Goal: Task Accomplishment & Management: Complete application form

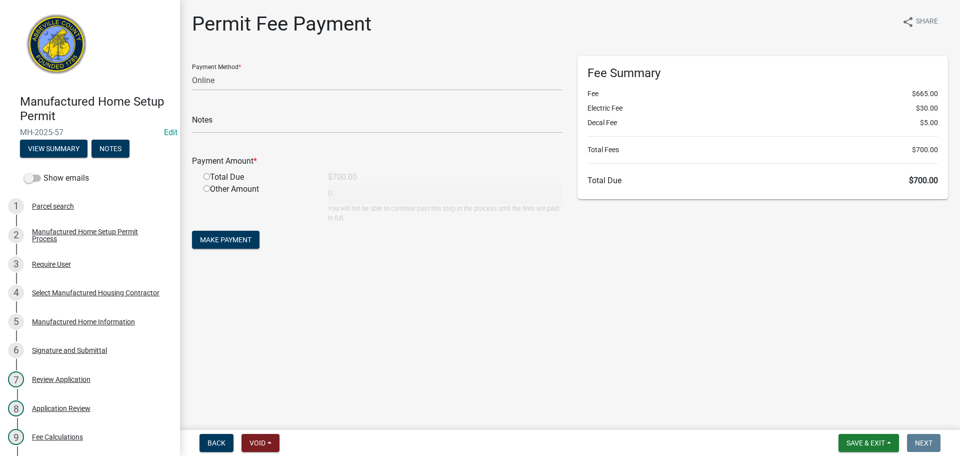
select select "3: 3"
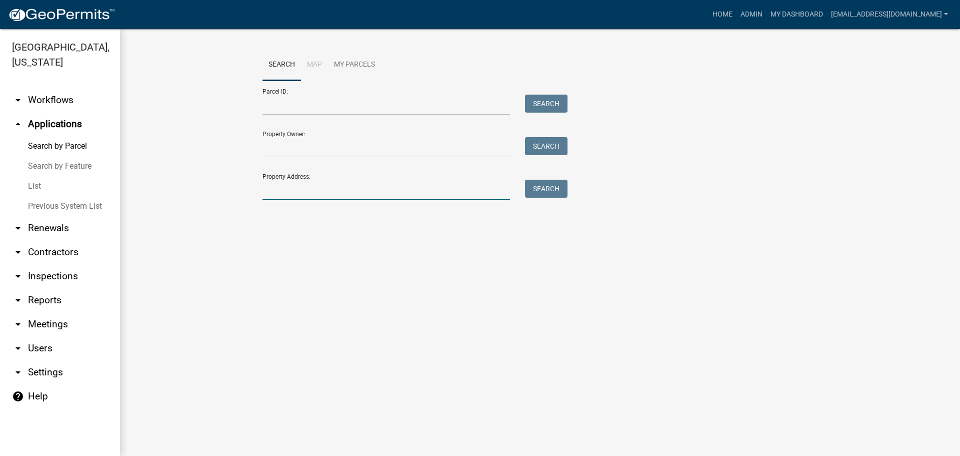
click at [295, 192] on input "Property Address:" at bounding box center [387, 190] width 248 height 21
click at [280, 106] on input "Parcel ID:" at bounding box center [387, 105] width 248 height 21
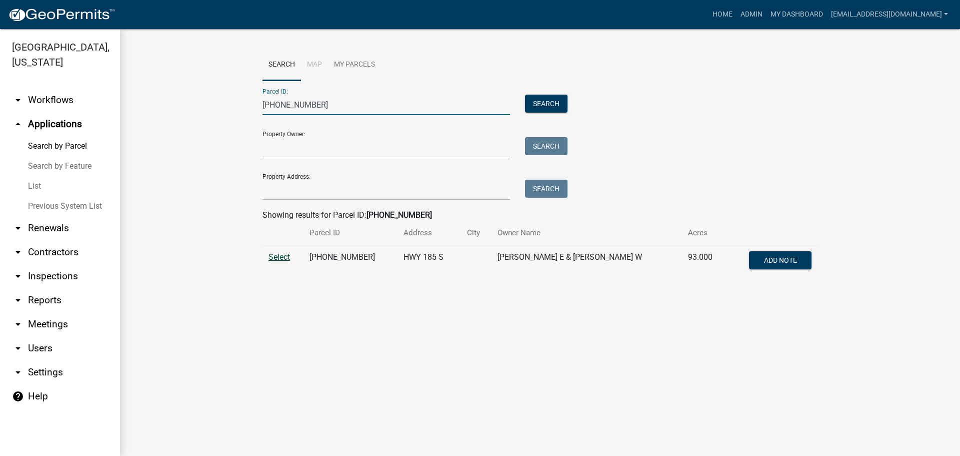
type input "[PHONE_NUMBER]"
click at [279, 256] on span "Select" at bounding box center [280, 257] width 22 height 10
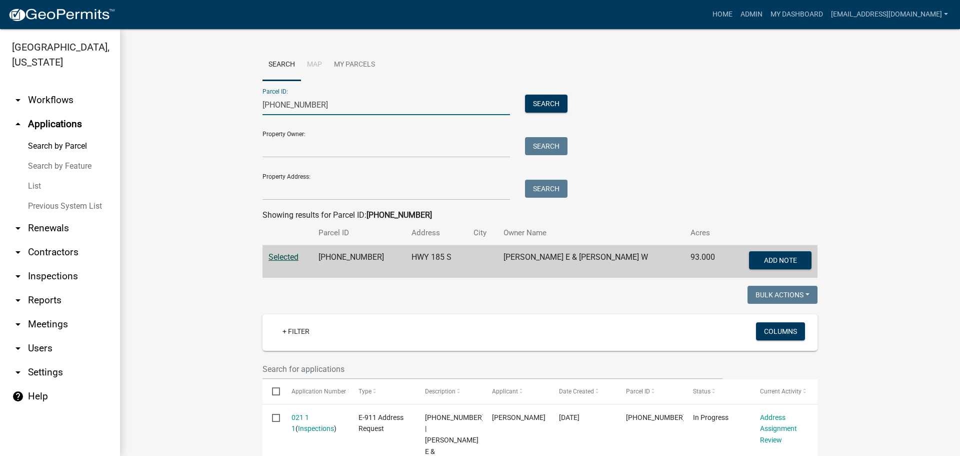
drag, startPoint x: 318, startPoint y: 100, endPoint x: 222, endPoint y: 105, distance: 95.7
click at [58, 119] on link "arrow_drop_up Applications" at bounding box center [60, 124] width 120 height 24
click at [61, 123] on link "arrow_drop_up Applications" at bounding box center [60, 124] width 120 height 24
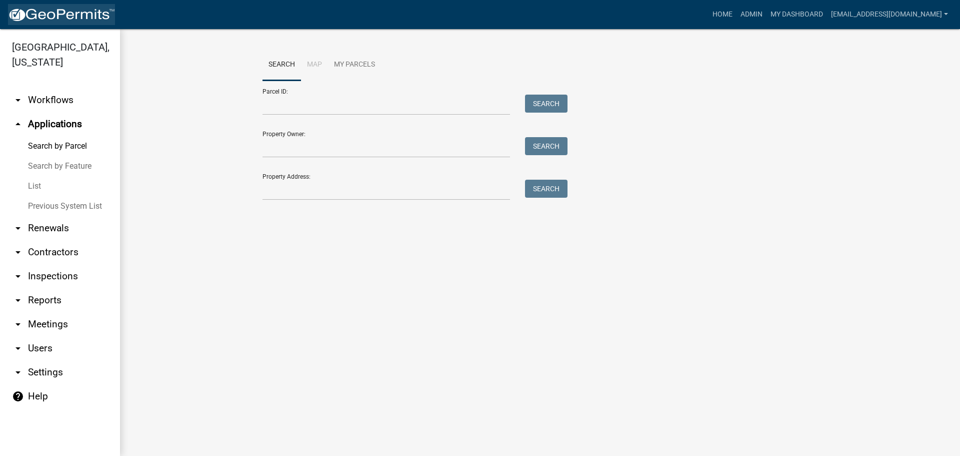
click at [66, 11] on img at bounding box center [61, 15] width 107 height 15
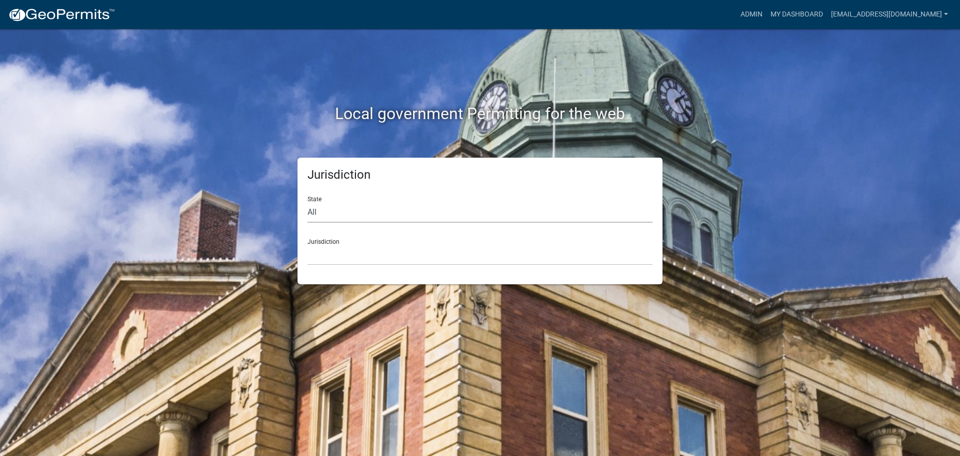
click at [358, 205] on select "All Colorado Georgia Indiana Iowa Kansas Minnesota Ohio South Carolina Wisconsin" at bounding box center [480, 212] width 345 height 21
select select "South Carolina"
click at [308, 202] on select "All Colorado Georgia Indiana Iowa Kansas Minnesota Ohio South Carolina Wisconsin" at bounding box center [480, 212] width 345 height 21
click at [406, 256] on select "Abbeville County, South Carolina Jasper County, South Carolina" at bounding box center [480, 255] width 345 height 21
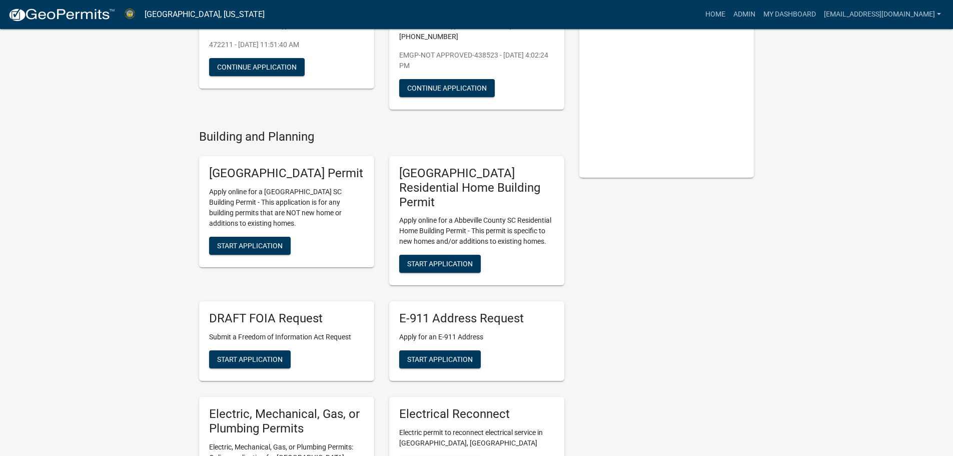
scroll to position [150, 0]
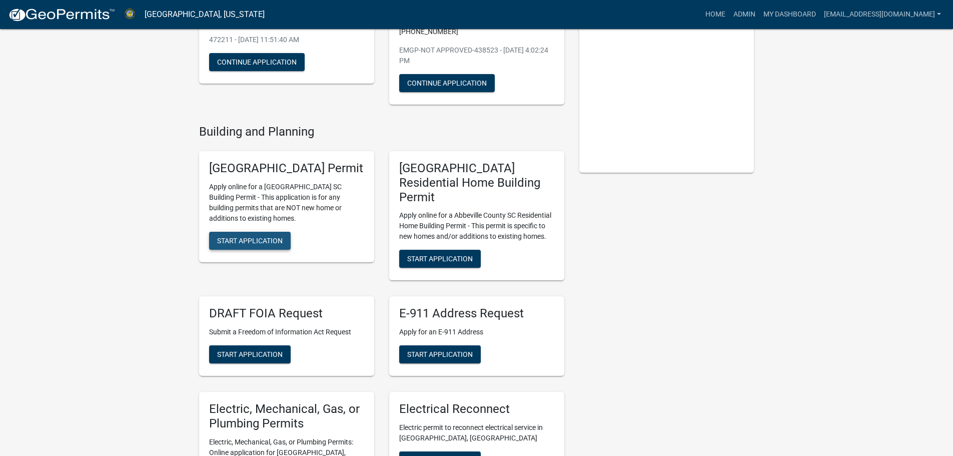
click at [267, 249] on button "Start Application" at bounding box center [250, 241] width 82 height 18
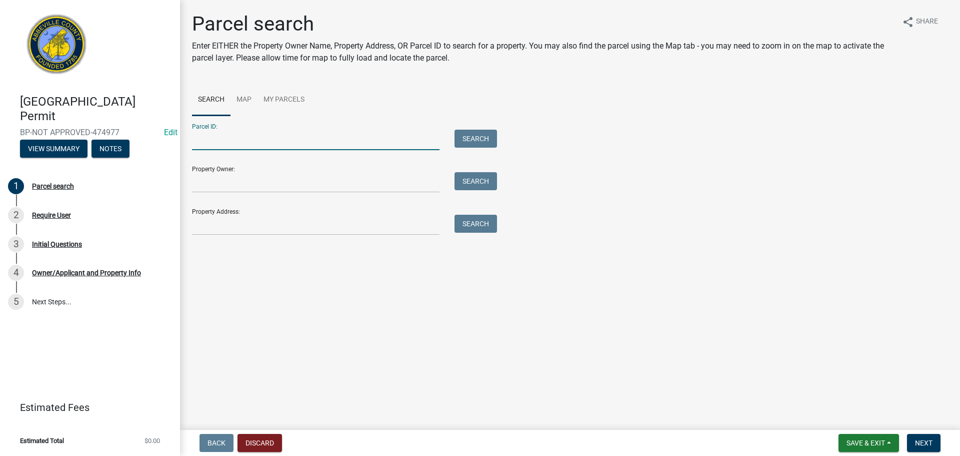
click at [245, 138] on input "Parcel ID:" at bounding box center [316, 140] width 248 height 21
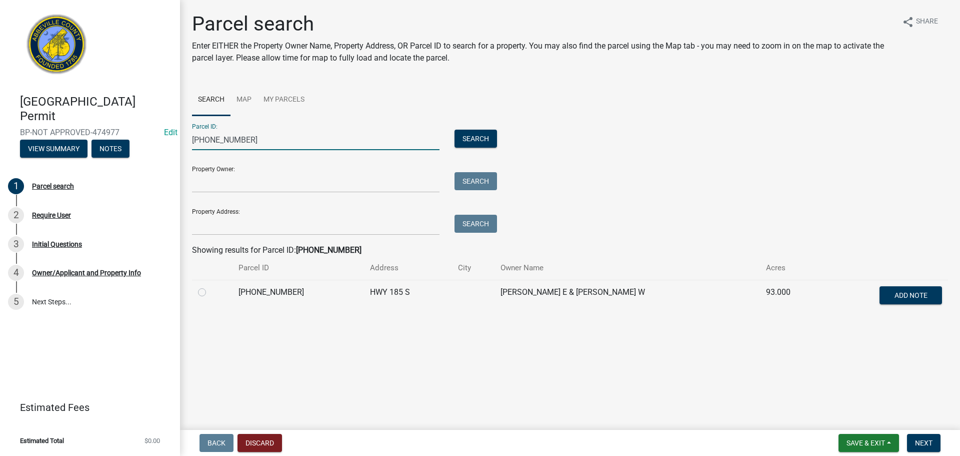
type input "061-00-00-029"
click at [210, 286] on label at bounding box center [210, 286] width 0 height 0
click at [210, 292] on input "radio" at bounding box center [213, 289] width 7 height 7
radio input "true"
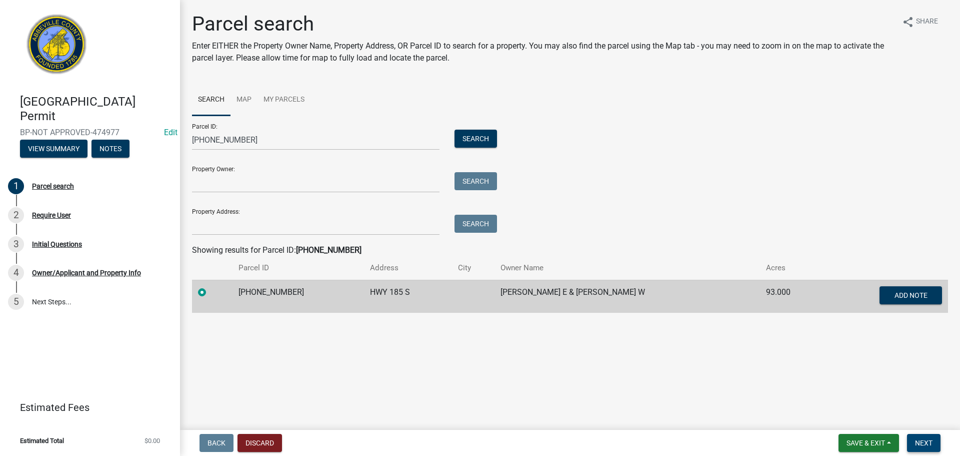
click at [929, 444] on span "Next" at bounding box center [924, 443] width 18 height 8
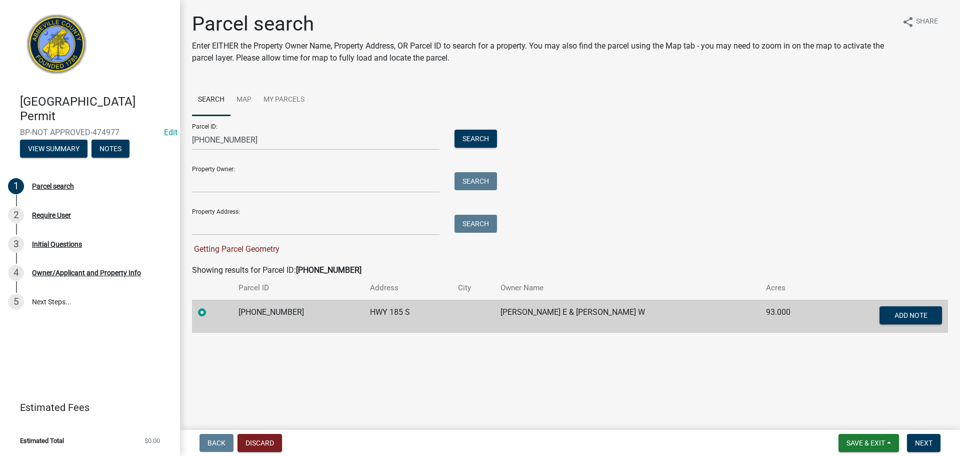
drag, startPoint x: 555, startPoint y: 208, endPoint x: 554, endPoint y: 214, distance: 6.0
click at [924, 444] on span "Next" at bounding box center [924, 443] width 18 height 8
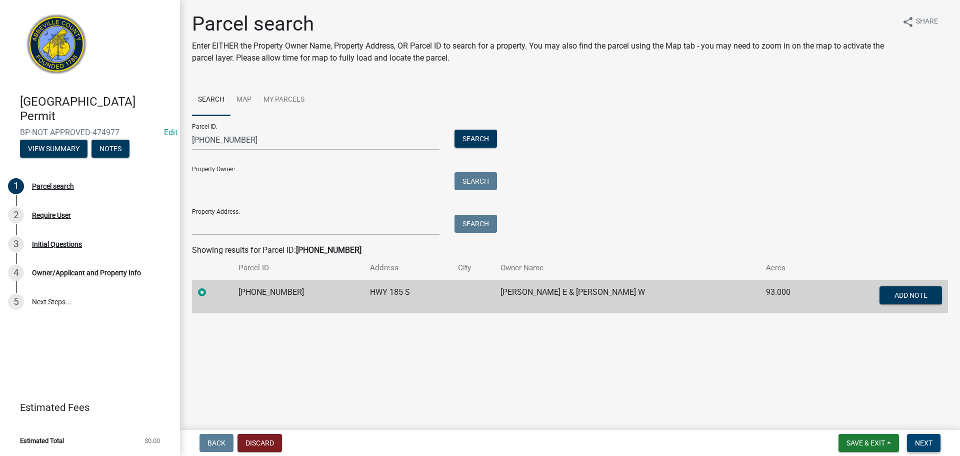
click at [929, 441] on span "Next" at bounding box center [924, 443] width 18 height 8
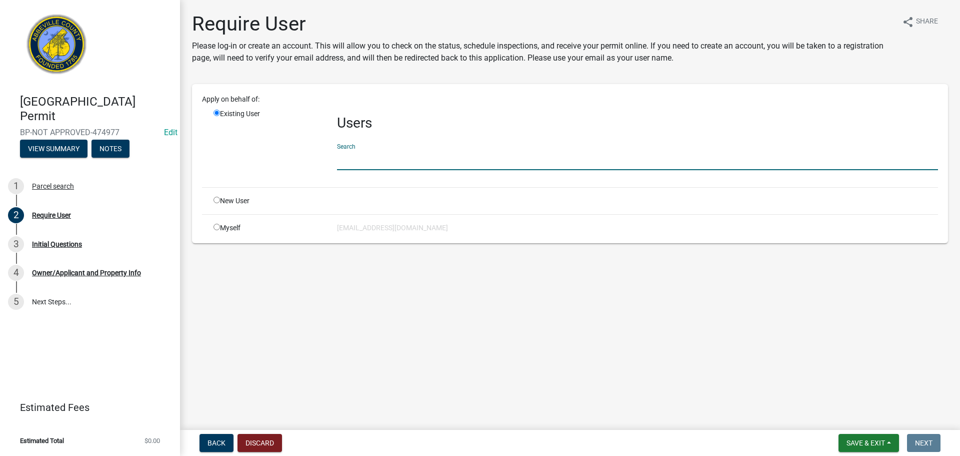
click at [419, 167] on input "text" at bounding box center [637, 160] width 601 height 21
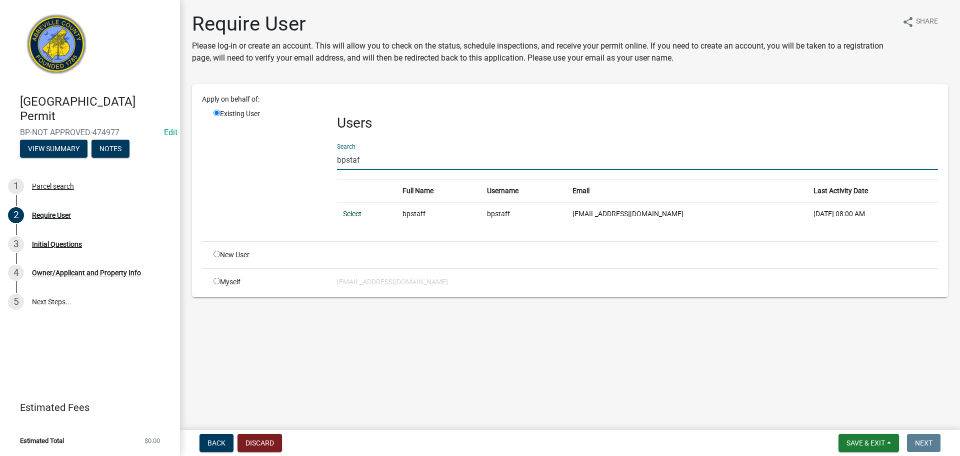
type input "bpstaf"
click at [356, 216] on link "Select" at bounding box center [352, 214] width 19 height 8
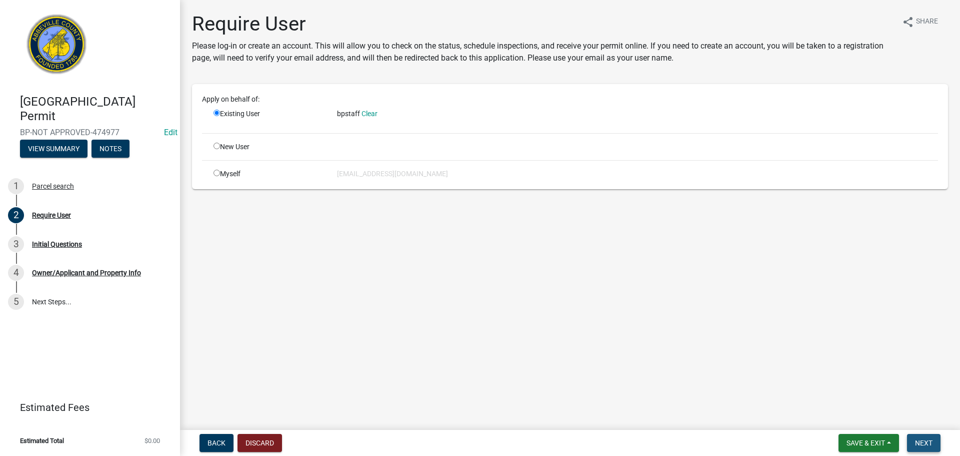
click at [925, 440] on span "Next" at bounding box center [924, 443] width 18 height 8
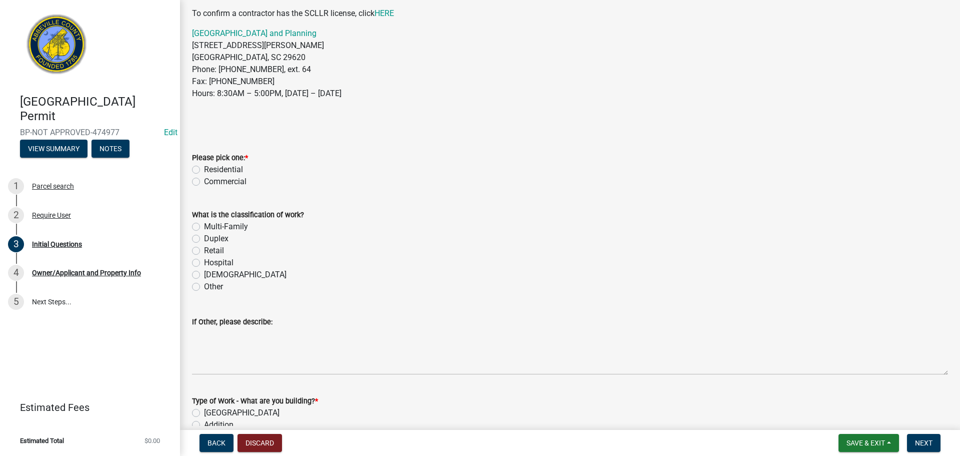
scroll to position [100, 0]
click at [204, 166] on label "Residential" at bounding box center [223, 169] width 39 height 12
click at [204, 166] on input "Residential" at bounding box center [207, 166] width 7 height 7
radio input "true"
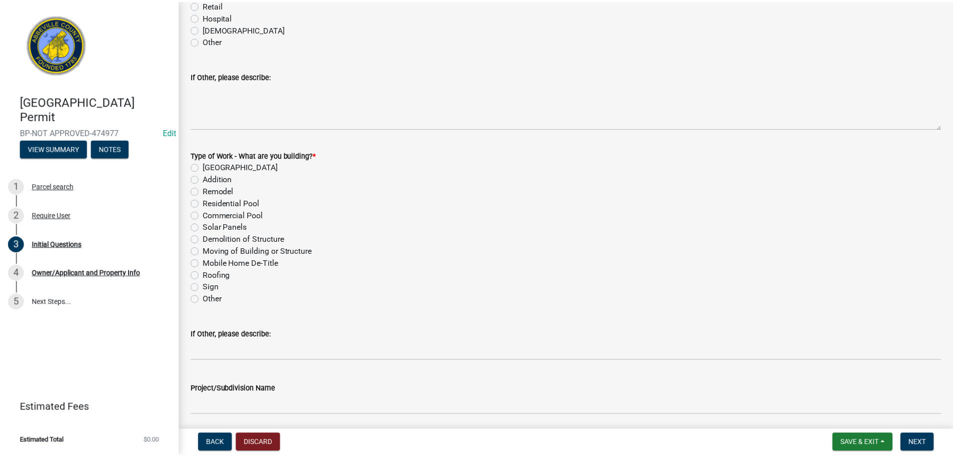
scroll to position [350, 0]
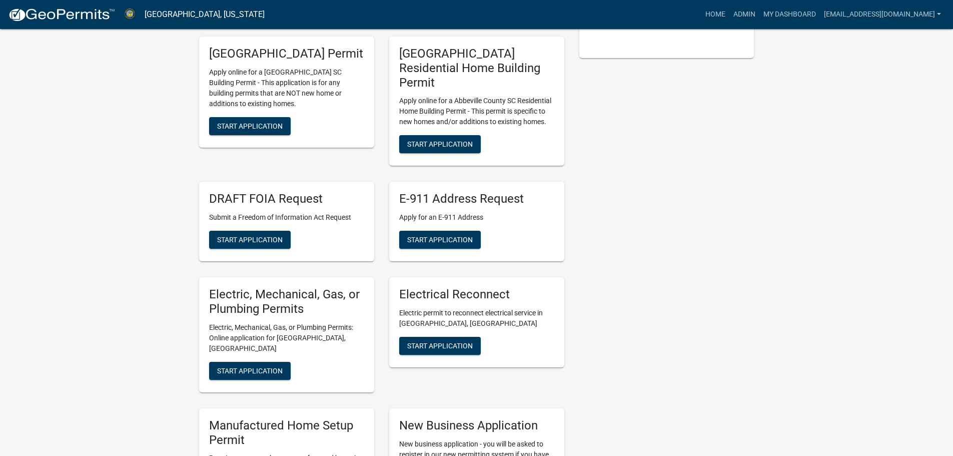
scroll to position [300, 0]
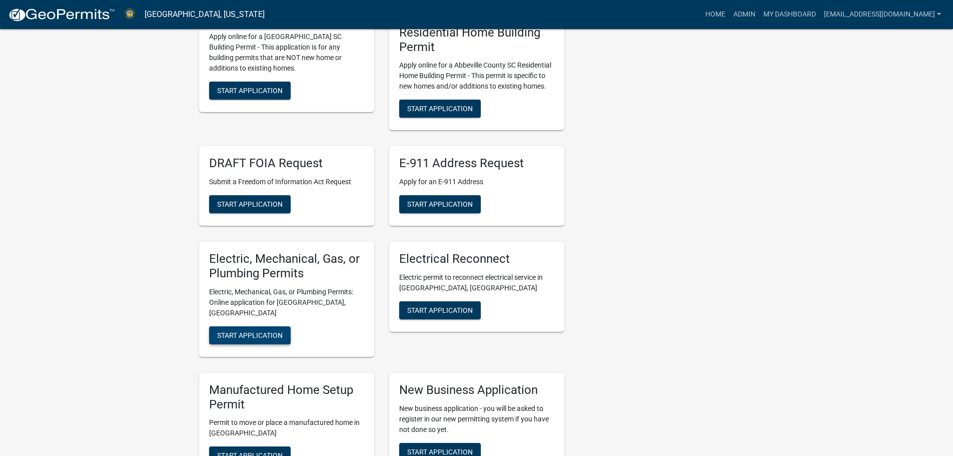
click at [246, 326] on button "Start Application" at bounding box center [250, 335] width 82 height 18
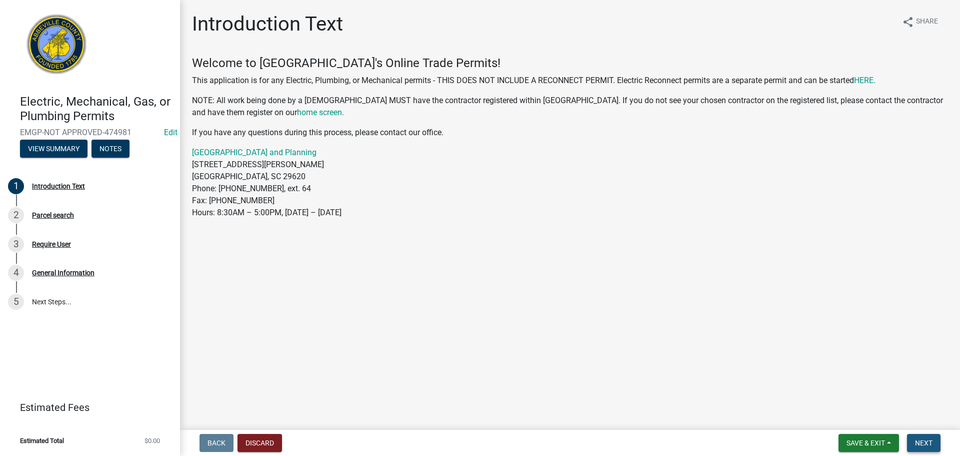
click at [917, 439] on span "Next" at bounding box center [924, 443] width 18 height 8
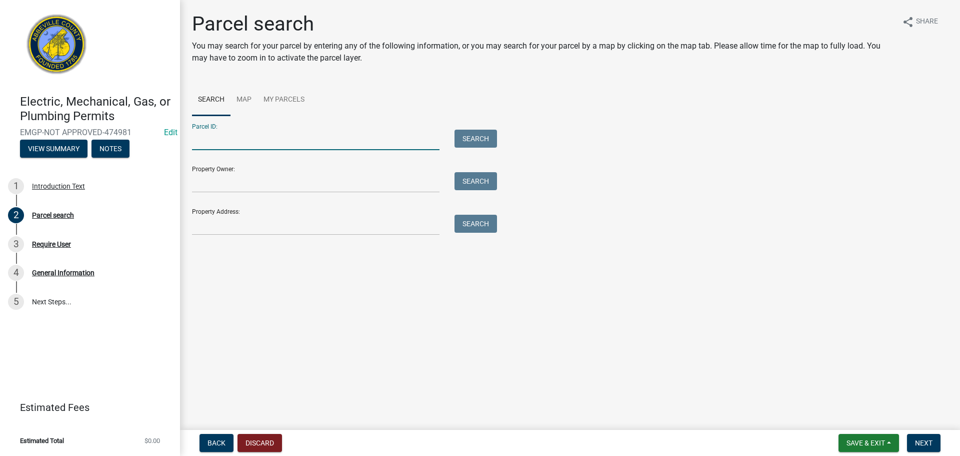
click at [324, 144] on input "Parcel ID:" at bounding box center [316, 140] width 248 height 21
type input "061-00-00-029"
click at [925, 442] on span "Next" at bounding box center [924, 443] width 18 height 8
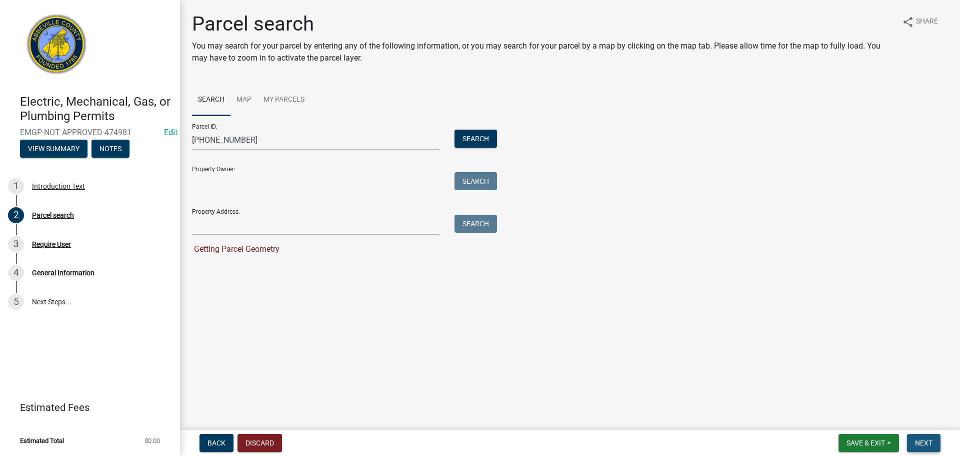
drag, startPoint x: 924, startPoint y: 440, endPoint x: 918, endPoint y: 437, distance: 6.0
click at [923, 440] on span "Next" at bounding box center [924, 443] width 18 height 8
click at [929, 439] on span "Next" at bounding box center [924, 443] width 18 height 8
click at [261, 134] on input "061-00-00-029" at bounding box center [316, 140] width 248 height 21
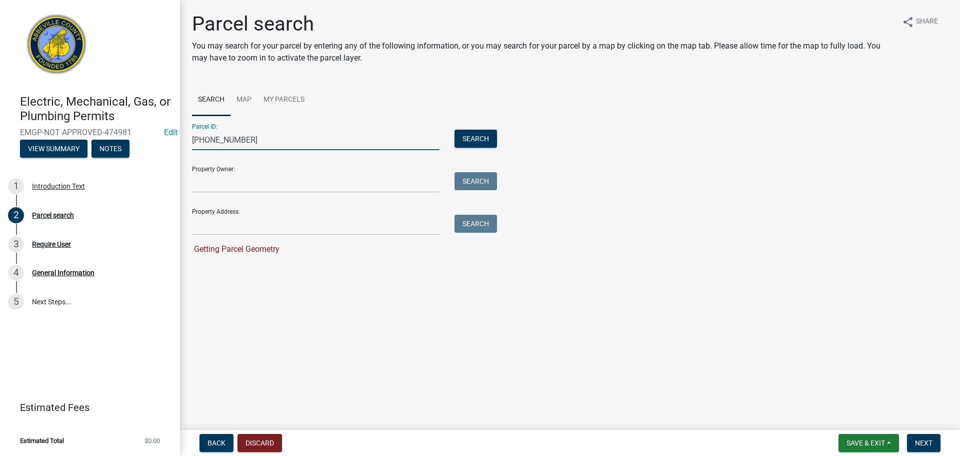
click at [313, 144] on input "061-00-00-029" at bounding box center [316, 140] width 248 height 21
click at [476, 135] on button "Search" at bounding box center [476, 139] width 43 height 18
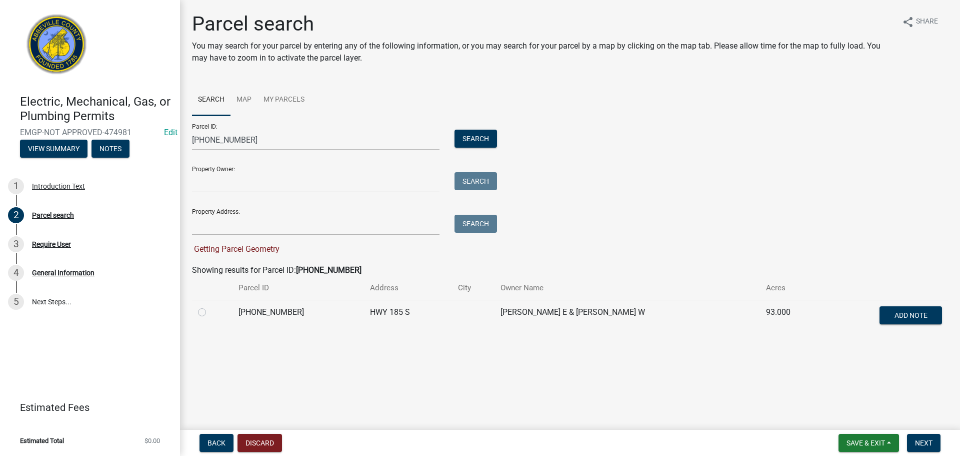
click at [207, 311] on div at bounding box center [212, 312] width 29 height 12
click at [210, 306] on label at bounding box center [210, 306] width 0 height 0
click at [210, 311] on input "radio" at bounding box center [213, 309] width 7 height 7
radio input "true"
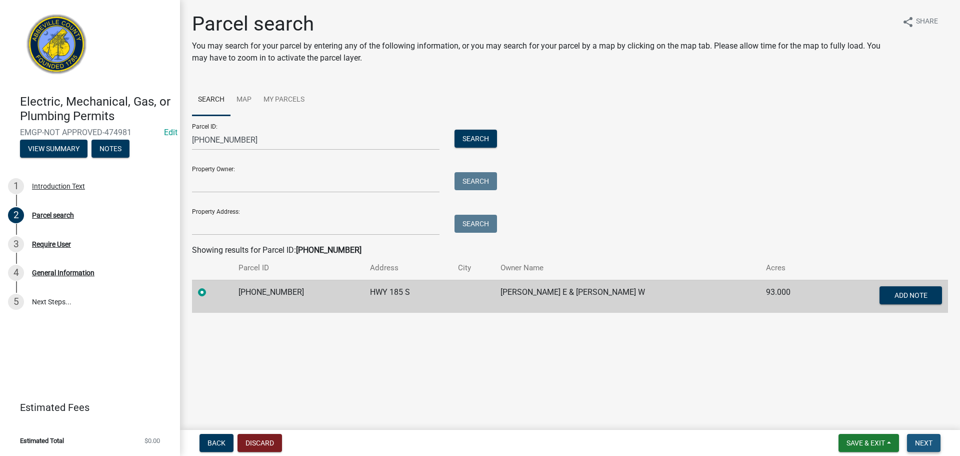
click at [916, 440] on span "Next" at bounding box center [924, 443] width 18 height 8
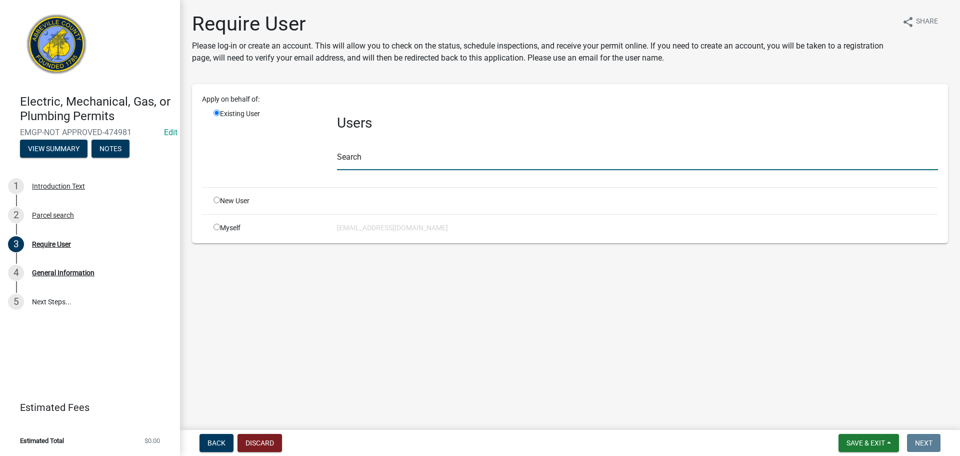
click at [369, 160] on input "text" at bounding box center [637, 160] width 601 height 21
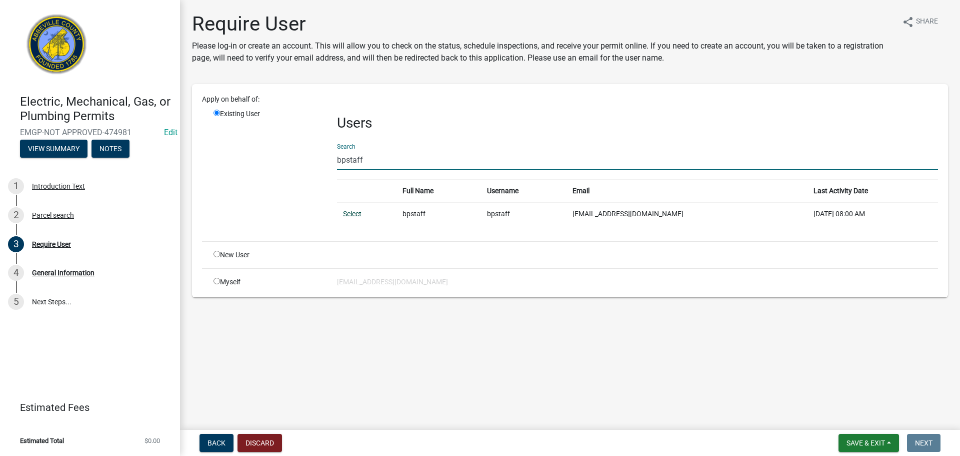
type input "bpstaff"
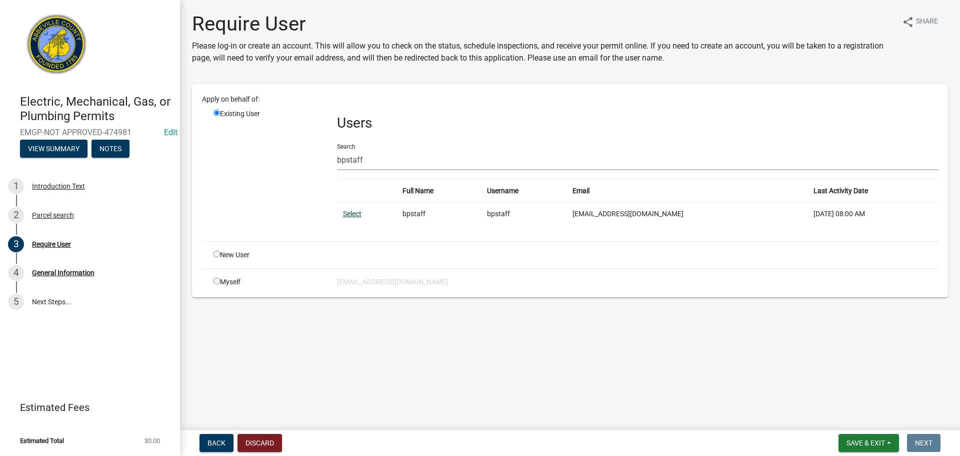
click at [351, 210] on link "Select" at bounding box center [352, 214] width 19 height 8
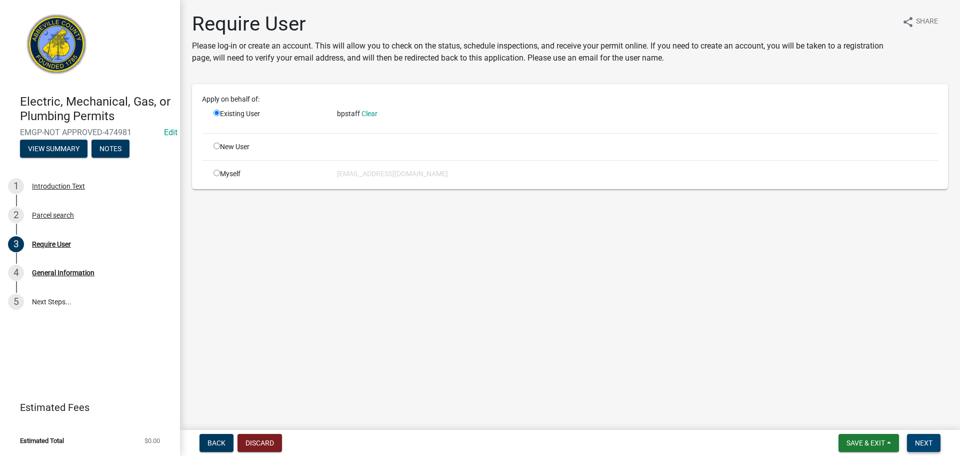
click at [926, 440] on span "Next" at bounding box center [924, 443] width 18 height 8
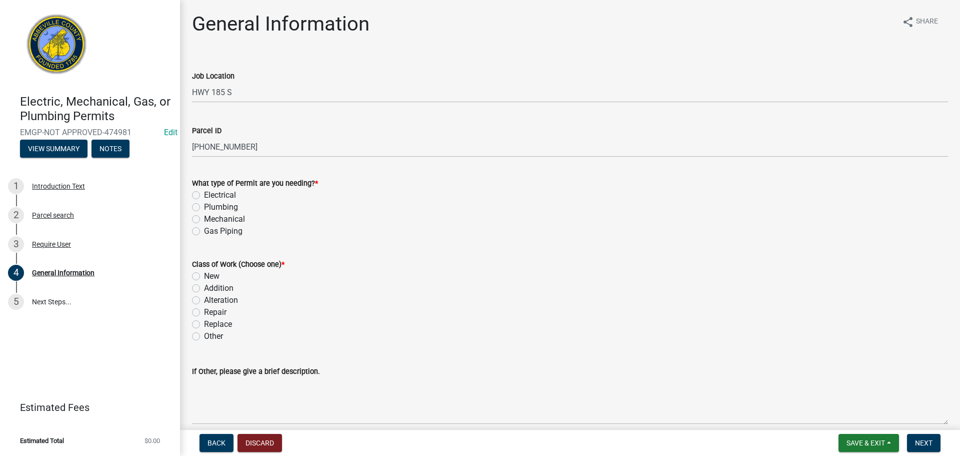
click at [191, 195] on div "What type of Permit are you needing? * Electrical Plumbing Mechanical Gas Piping" at bounding box center [570, 201] width 771 height 72
click at [201, 276] on div "New" at bounding box center [570, 276] width 756 height 12
click at [204, 275] on label "New" at bounding box center [212, 276] width 16 height 12
click at [204, 275] on input "New" at bounding box center [207, 273] width 7 height 7
radio input "true"
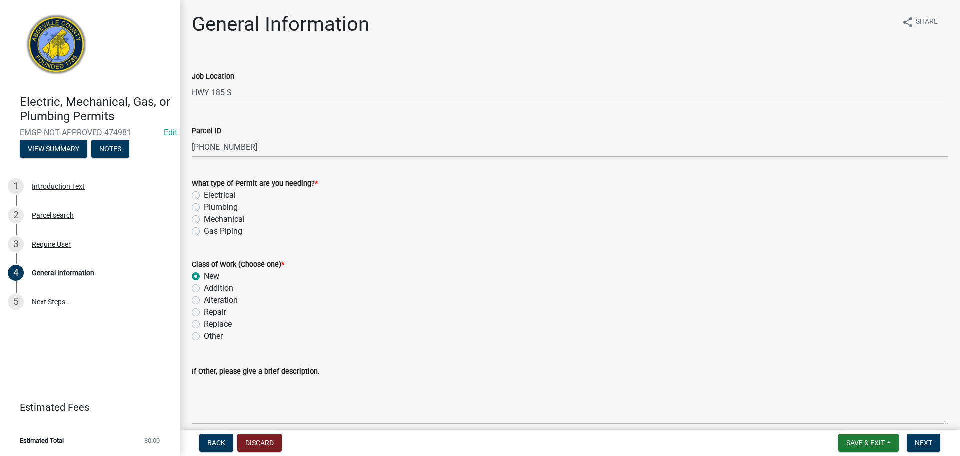
click at [204, 197] on label "Electrical" at bounding box center [220, 195] width 32 height 12
click at [204, 196] on input "Electrical" at bounding box center [207, 192] width 7 height 7
radio input "true"
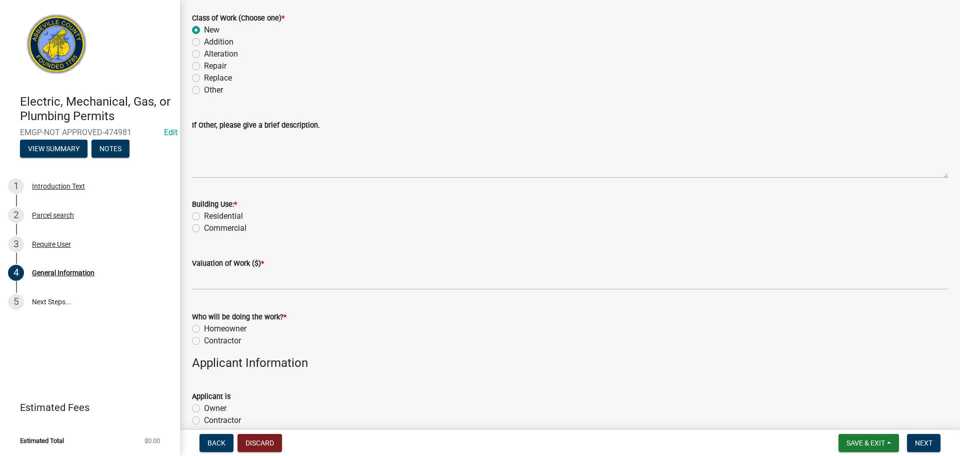
scroll to position [250, 0]
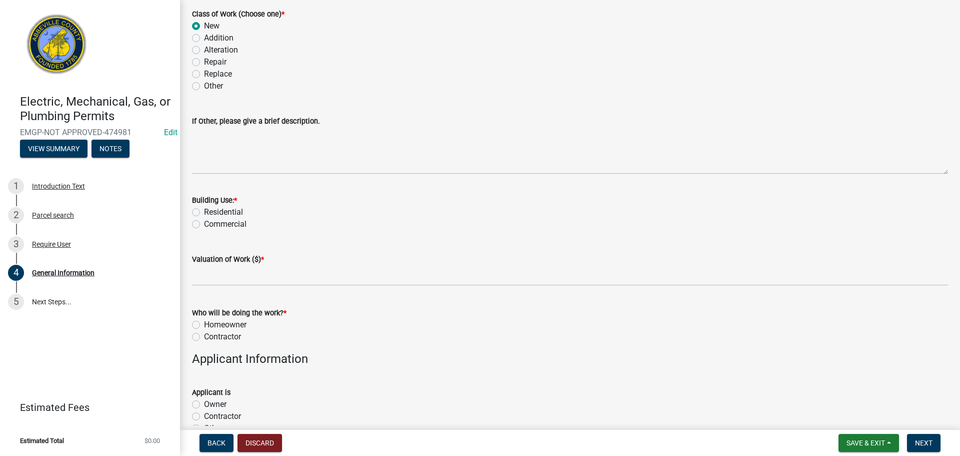
click at [204, 214] on label "Residential" at bounding box center [223, 212] width 39 height 12
click at [204, 213] on input "Residential" at bounding box center [207, 209] width 7 height 7
radio input "true"
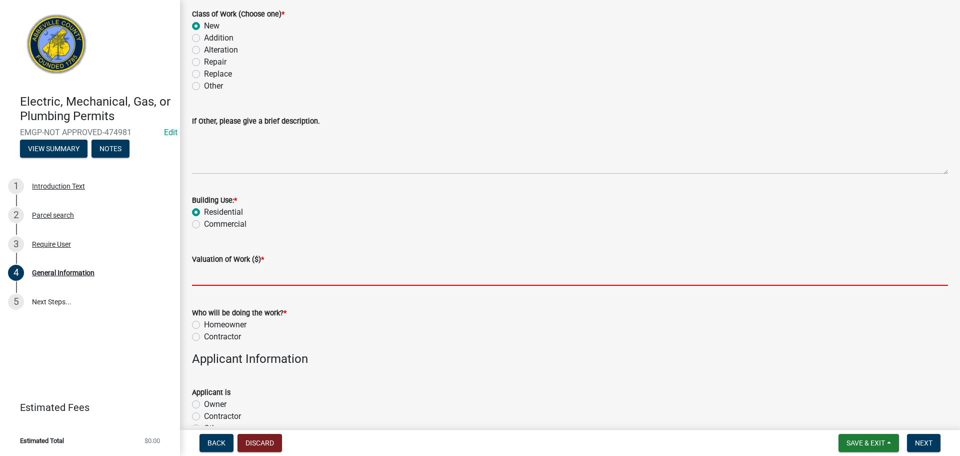
click at [269, 275] on input "text" at bounding box center [570, 275] width 756 height 21
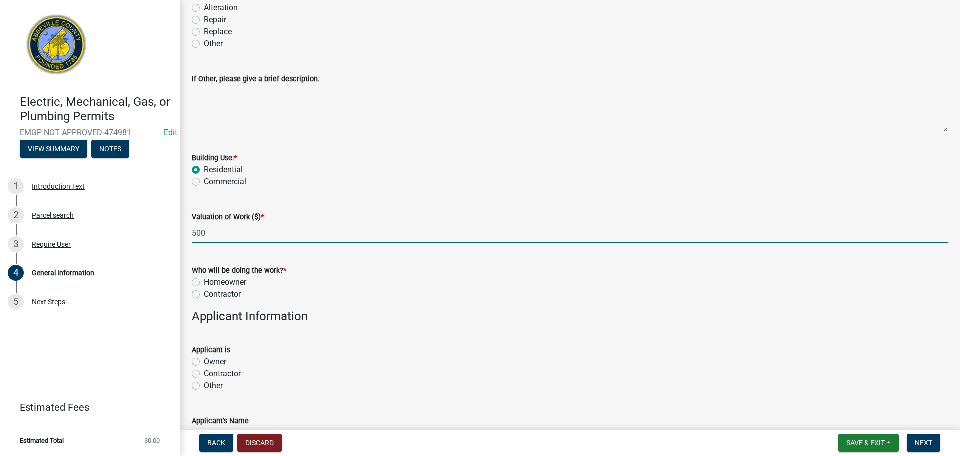
scroll to position [350, 0]
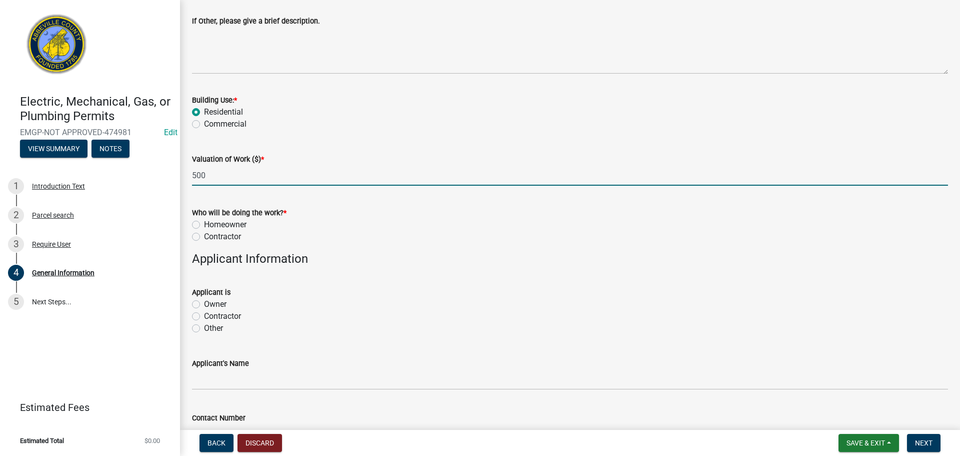
type input "500"
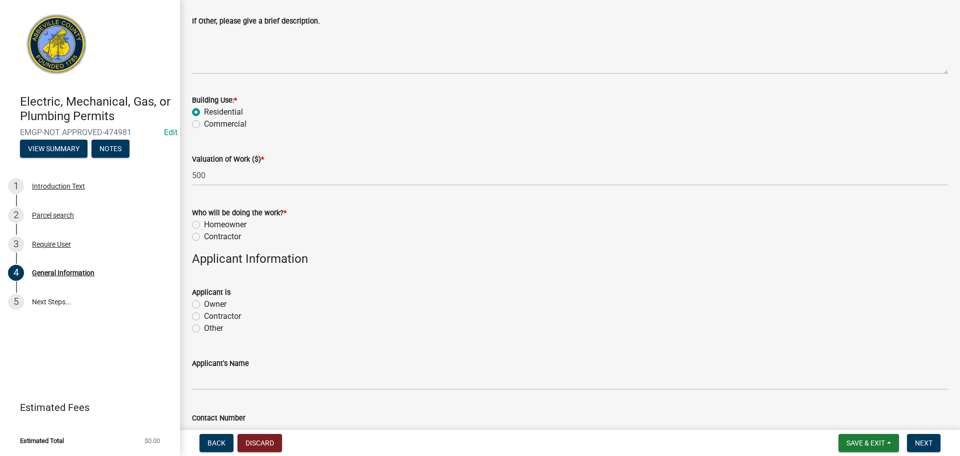
click at [204, 225] on label "Homeowner" at bounding box center [225, 225] width 43 height 12
click at [204, 225] on input "Homeowner" at bounding box center [207, 222] width 7 height 7
radio input "true"
click at [204, 302] on label "Owner" at bounding box center [215, 304] width 23 height 12
click at [204, 302] on input "Owner" at bounding box center [207, 301] width 7 height 7
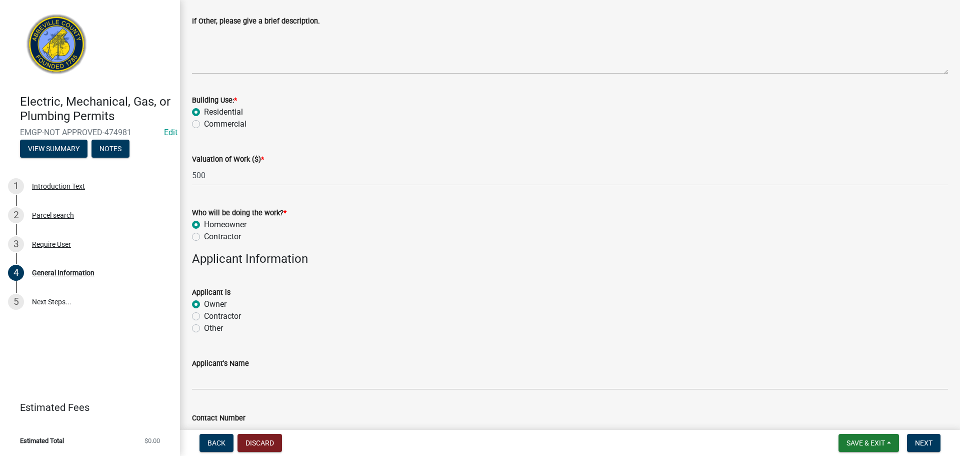
radio input "true"
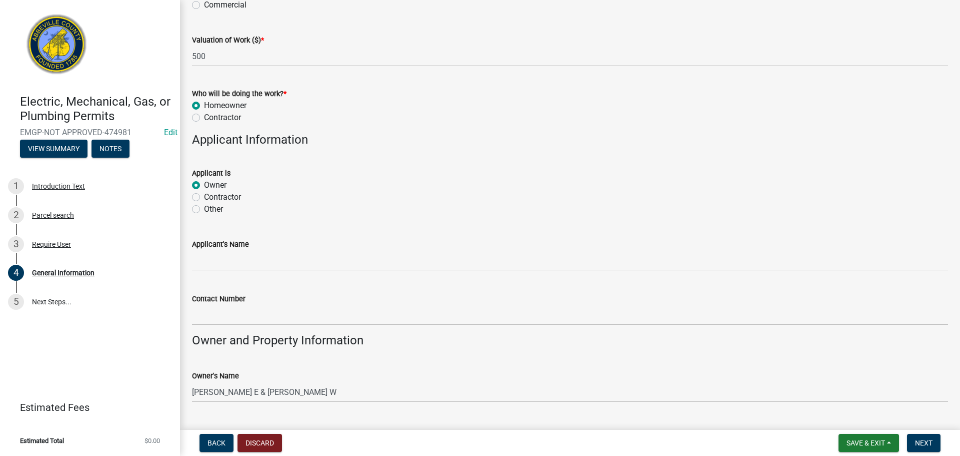
scroll to position [500, 0]
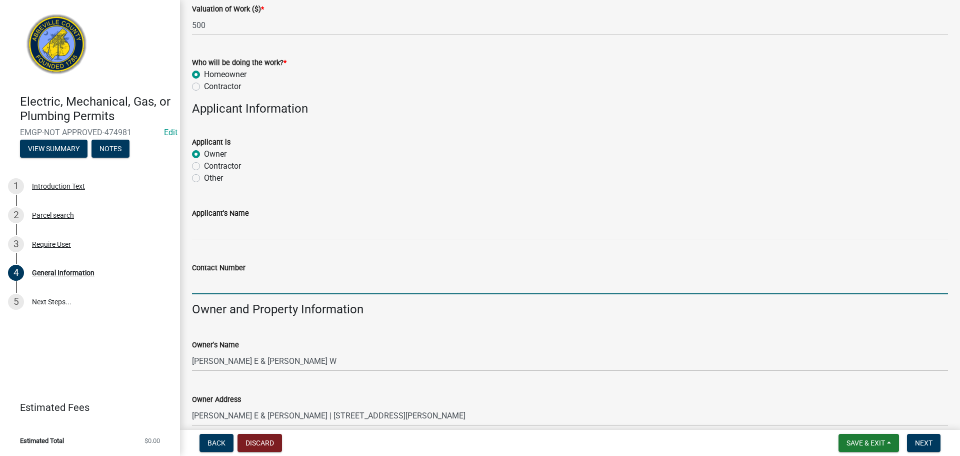
click at [365, 287] on input "Contact Number" at bounding box center [570, 284] width 756 height 21
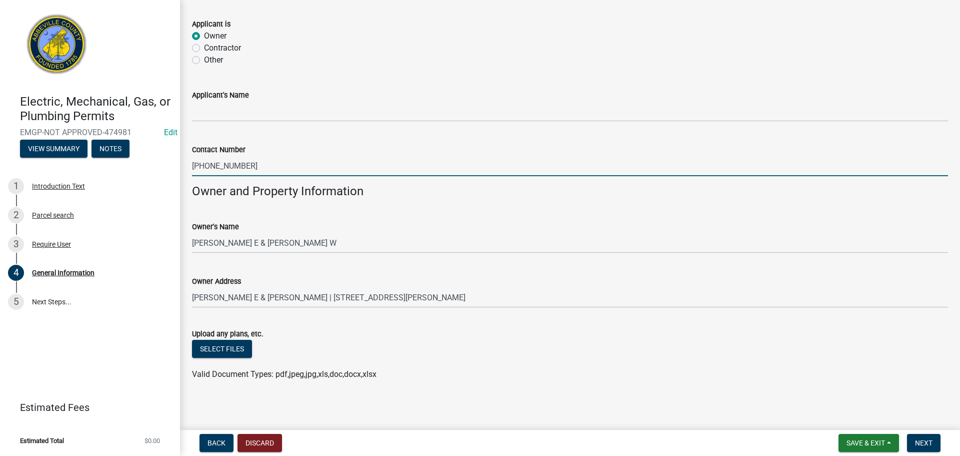
scroll to position [621, 0]
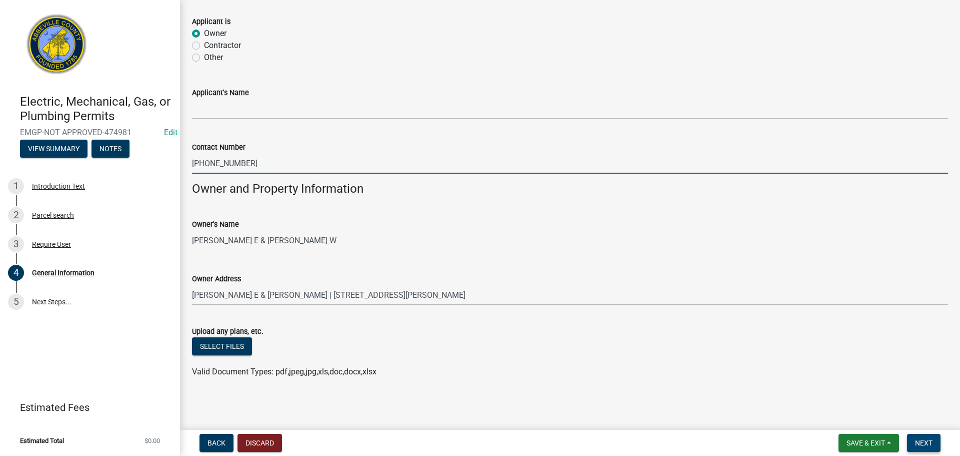
type input "864-992-4253"
drag, startPoint x: 916, startPoint y: 441, endPoint x: 909, endPoint y: 441, distance: 7.5
click at [915, 441] on span "Next" at bounding box center [924, 443] width 18 height 8
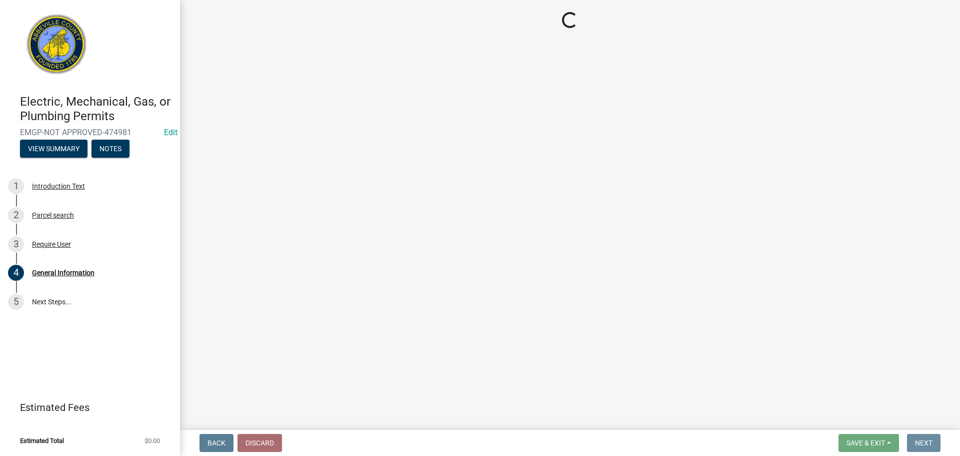
scroll to position [0, 0]
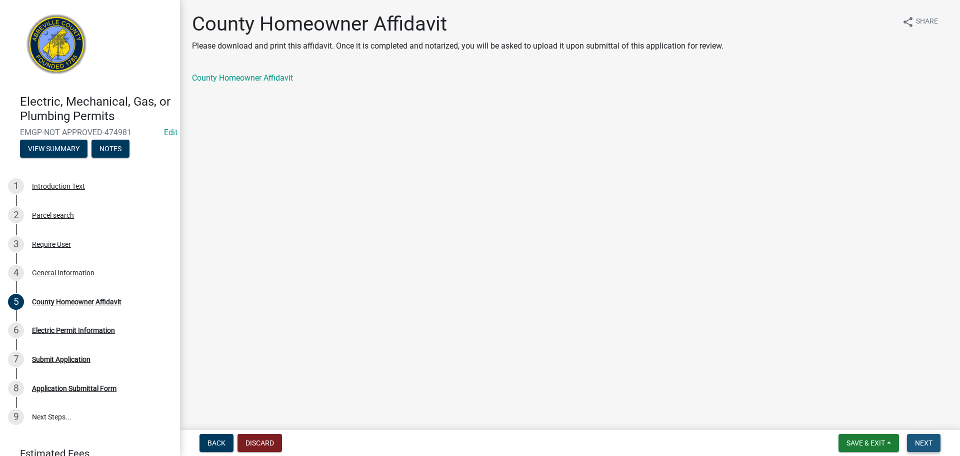
drag, startPoint x: 930, startPoint y: 439, endPoint x: 922, endPoint y: 434, distance: 9.6
click at [930, 439] on span "Next" at bounding box center [924, 443] width 18 height 8
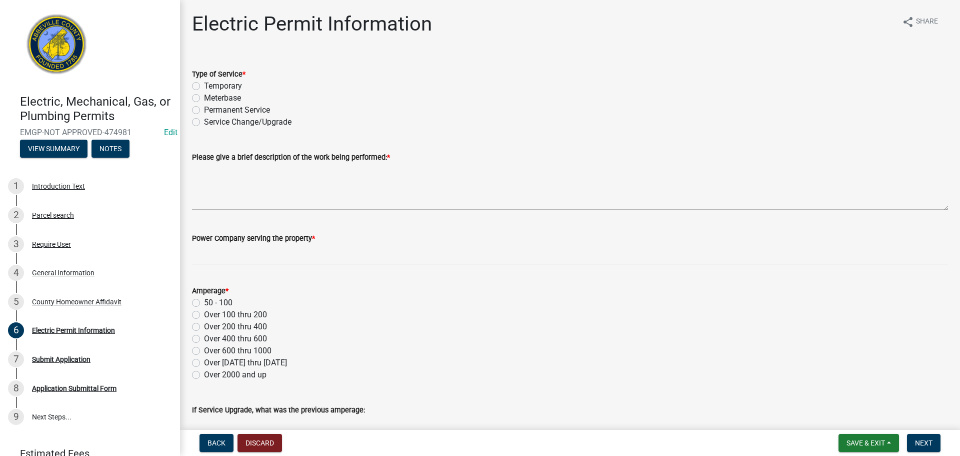
click at [204, 96] on label "Meterbase" at bounding box center [222, 98] width 37 height 12
click at [204, 96] on input "Meterbase" at bounding box center [207, 95] width 7 height 7
radio input "true"
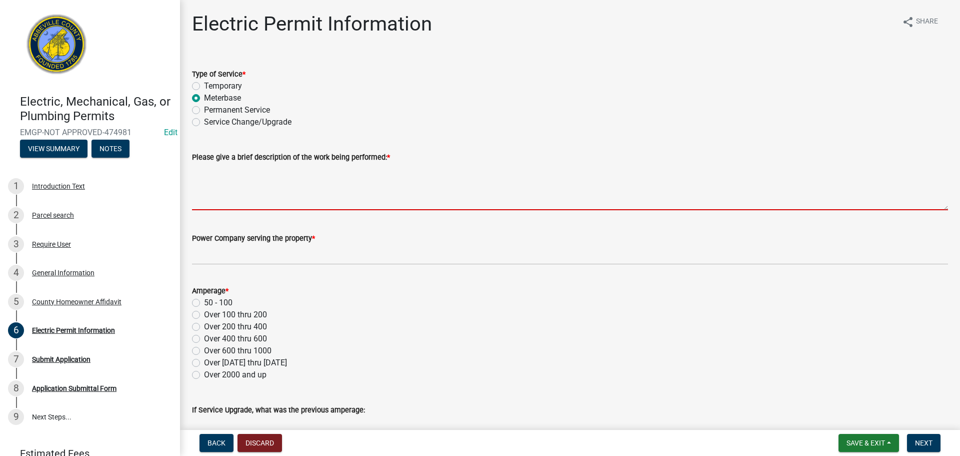
click at [219, 182] on textarea "Please give a brief description of the work being performed: *" at bounding box center [570, 186] width 756 height 47
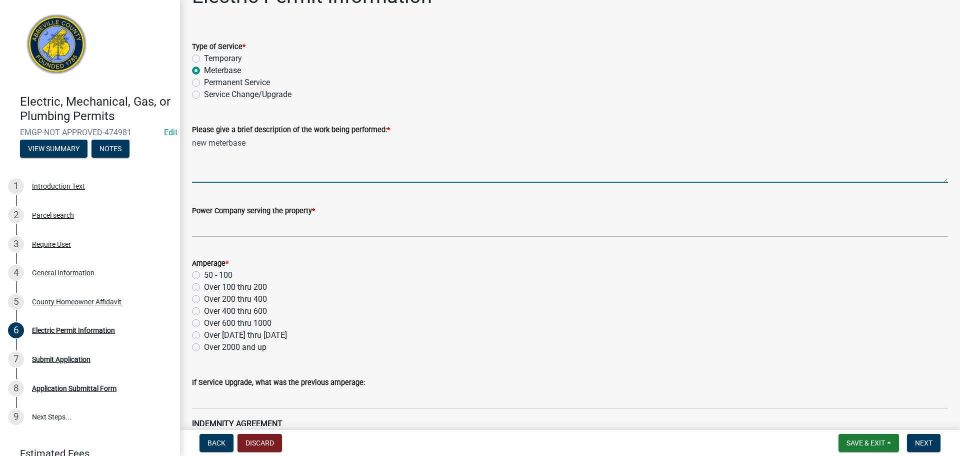
scroll to position [100, 0]
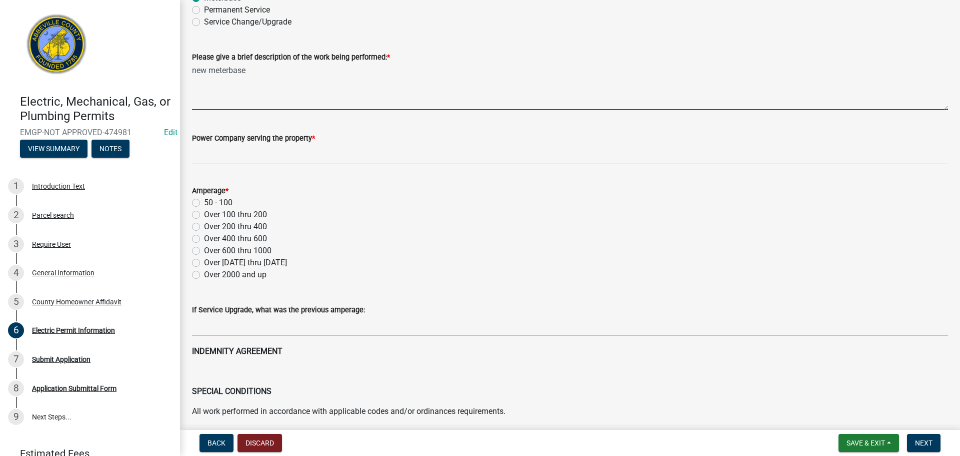
type textarea "new meterbase"
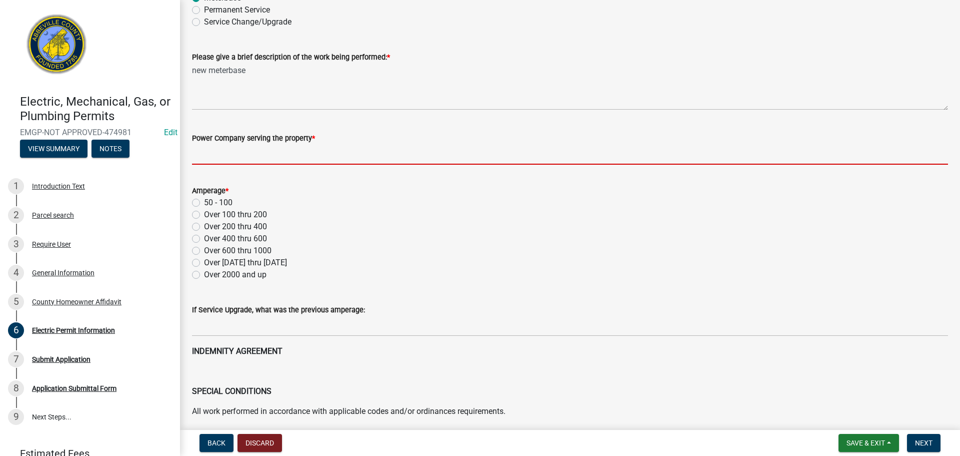
click at [358, 155] on input "Power Company serving the property *" at bounding box center [570, 154] width 756 height 21
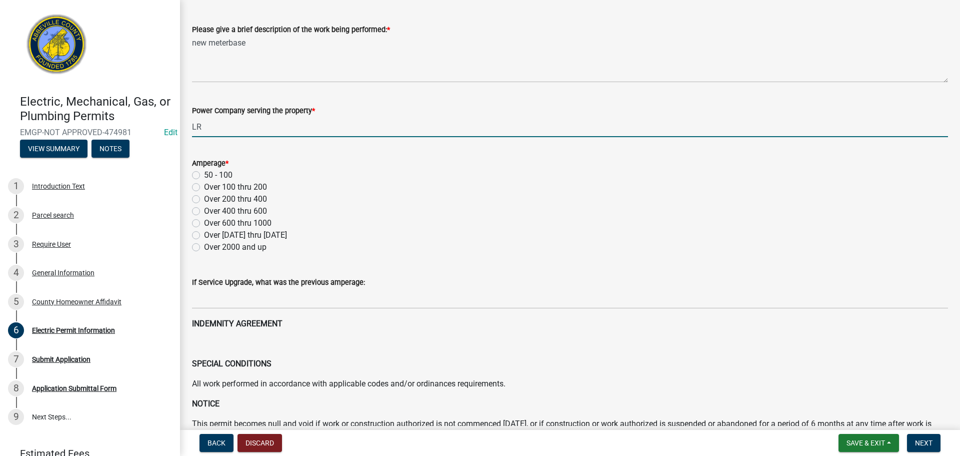
scroll to position [150, 0]
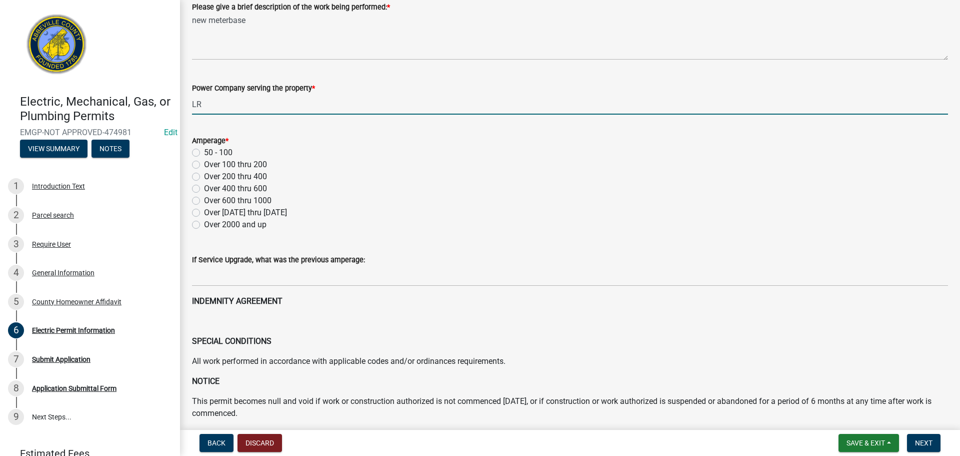
type input "LR"
click at [204, 164] on label "Over 100 thru 200" at bounding box center [235, 165] width 63 height 12
click at [204, 164] on input "Over 100 thru 200" at bounding box center [207, 162] width 7 height 7
radio input "true"
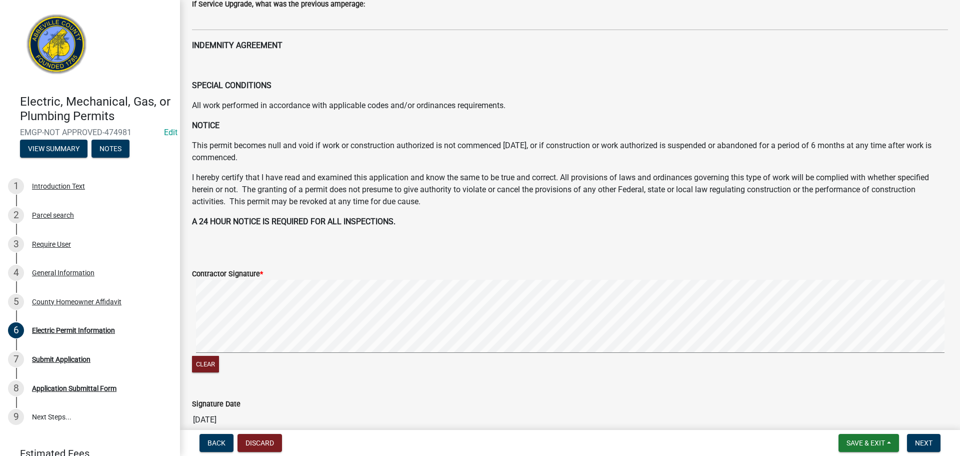
scroll to position [450, 0]
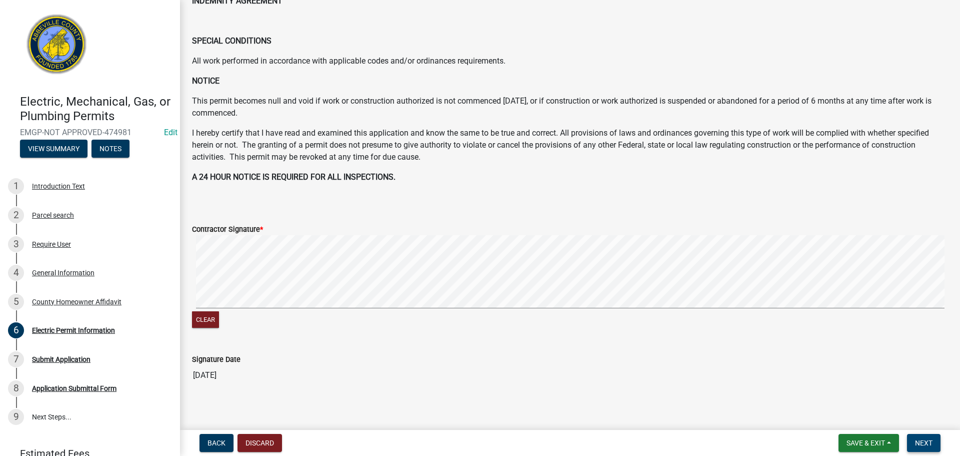
click at [922, 444] on span "Next" at bounding box center [924, 443] width 18 height 8
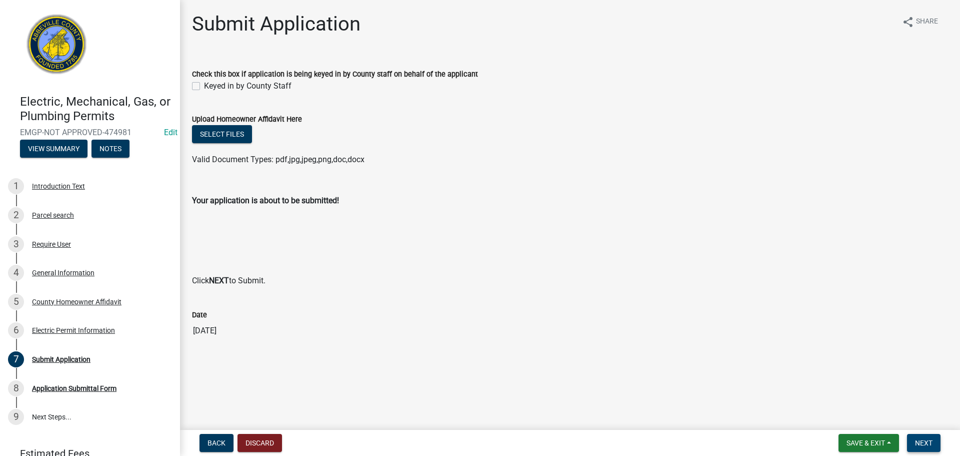
click at [923, 443] on span "Next" at bounding box center [924, 443] width 18 height 8
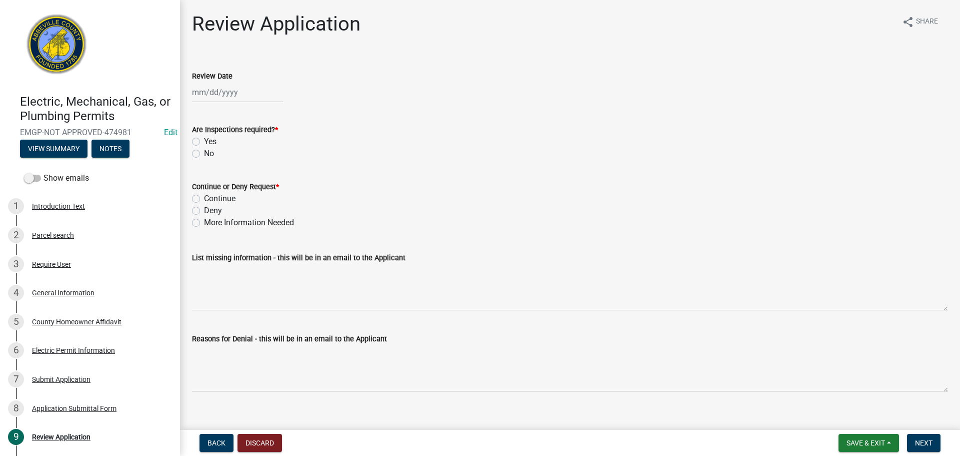
select select "9"
select select "2025"
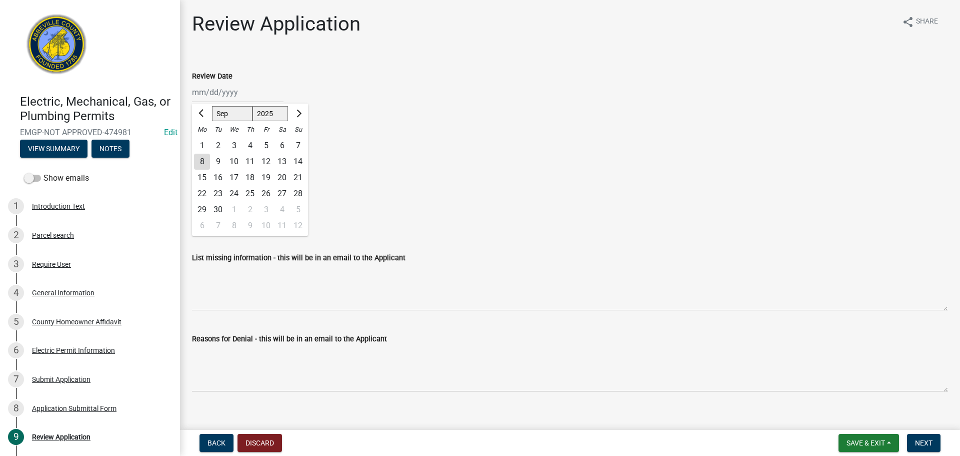
click at [234, 91] on div "Jan Feb Mar Apr May Jun Jul Aug Sep Oct Nov Dec 1525 1526 1527 1528 1529 1530 1…" at bounding box center [238, 92] width 92 height 21
click at [204, 160] on div "8" at bounding box center [202, 162] width 16 height 16
type input "09/08/2025"
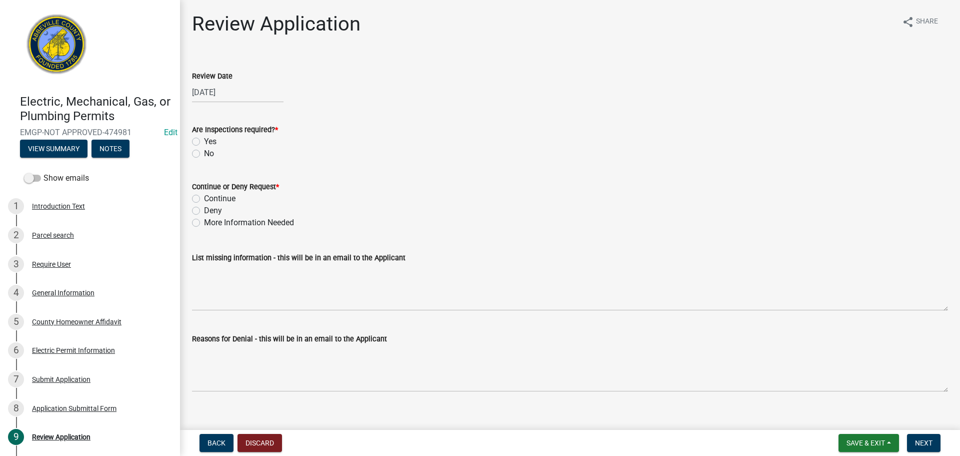
click at [204, 141] on label "Yes" at bounding box center [210, 142] width 13 height 12
click at [204, 141] on input "Yes" at bounding box center [207, 139] width 7 height 7
radio input "true"
click at [204, 198] on label "Continue" at bounding box center [220, 199] width 32 height 12
click at [204, 198] on input "Continue" at bounding box center [207, 196] width 7 height 7
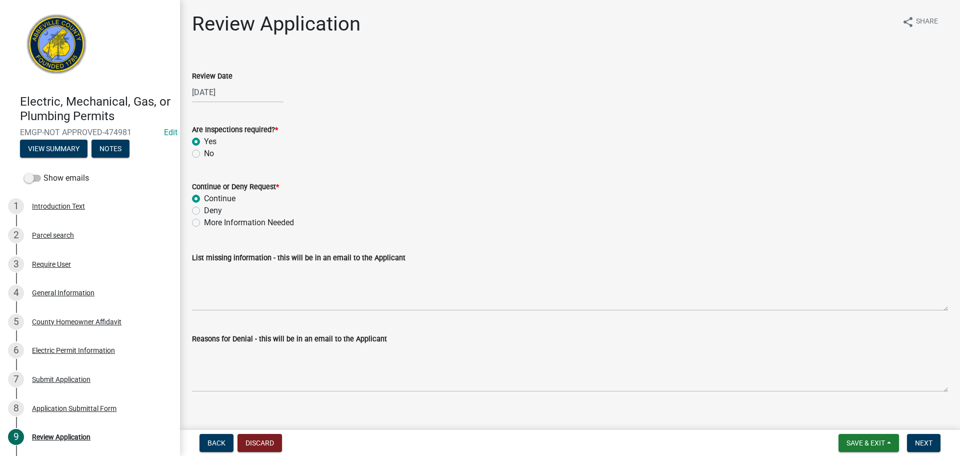
radio input "true"
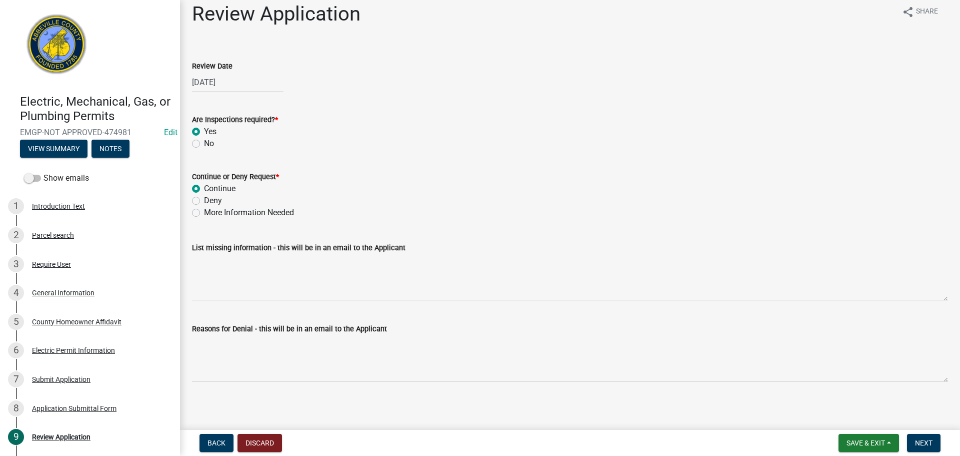
scroll to position [13, 0]
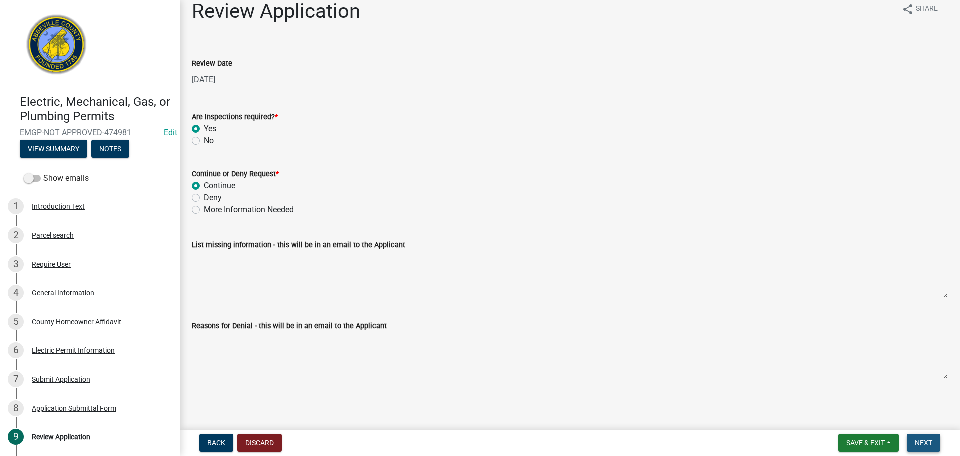
click at [924, 444] on span "Next" at bounding box center [924, 443] width 18 height 8
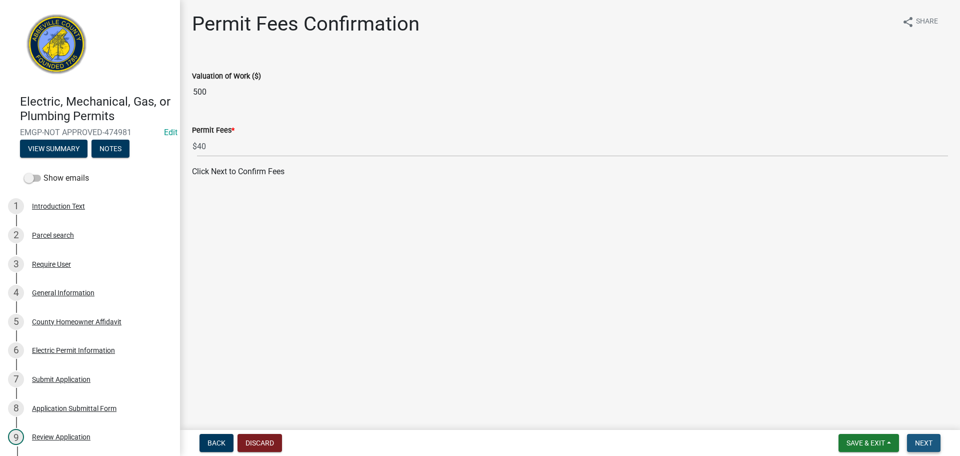
click at [925, 441] on span "Next" at bounding box center [924, 443] width 18 height 8
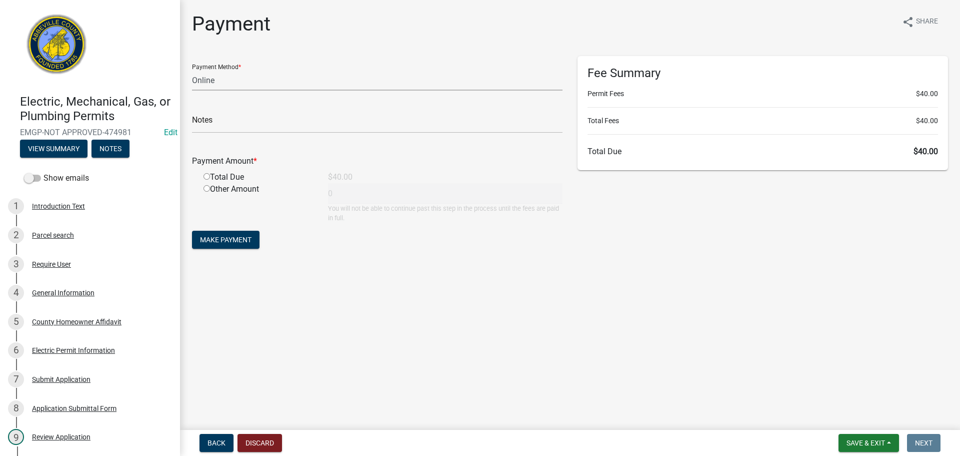
click at [277, 76] on select "Credit Card POS Check Cash Online" at bounding box center [377, 80] width 371 height 21
select select "0: 2"
click at [192, 70] on select "Credit Card POS Check Cash Online" at bounding box center [377, 80] width 371 height 21
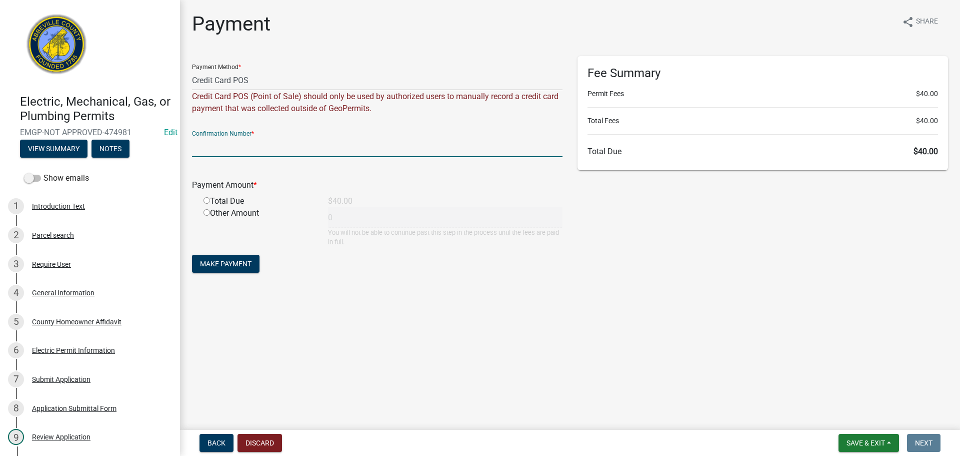
click at [239, 143] on input "text" at bounding box center [377, 147] width 371 height 21
type input "square"
click at [207, 198] on input "radio" at bounding box center [207, 200] width 7 height 7
radio input "true"
type input "40"
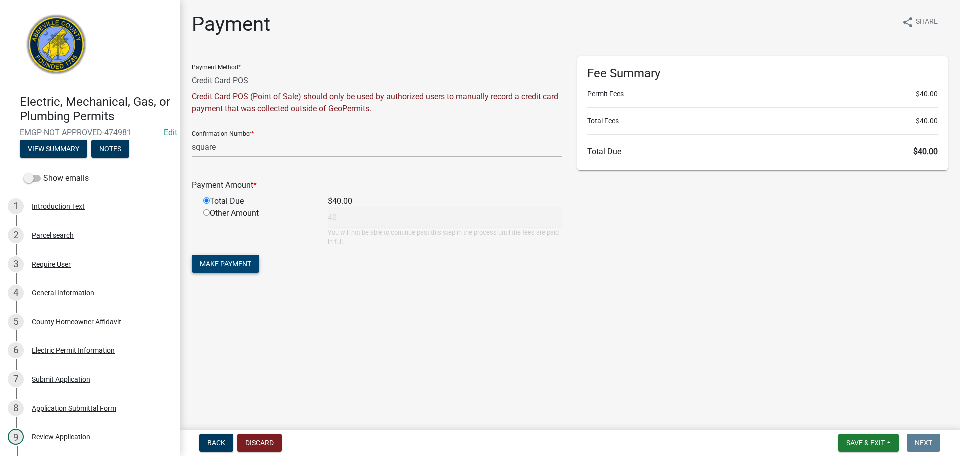
click at [229, 260] on span "Make Payment" at bounding box center [226, 264] width 52 height 8
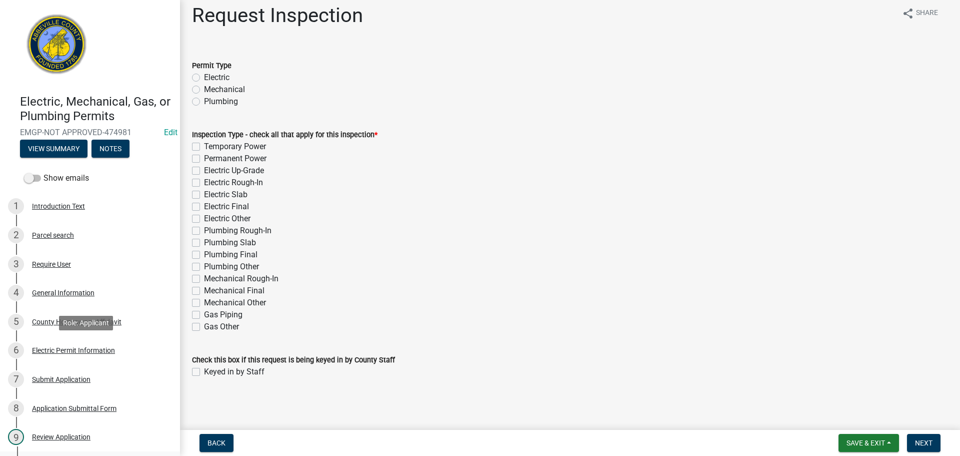
scroll to position [200, 0]
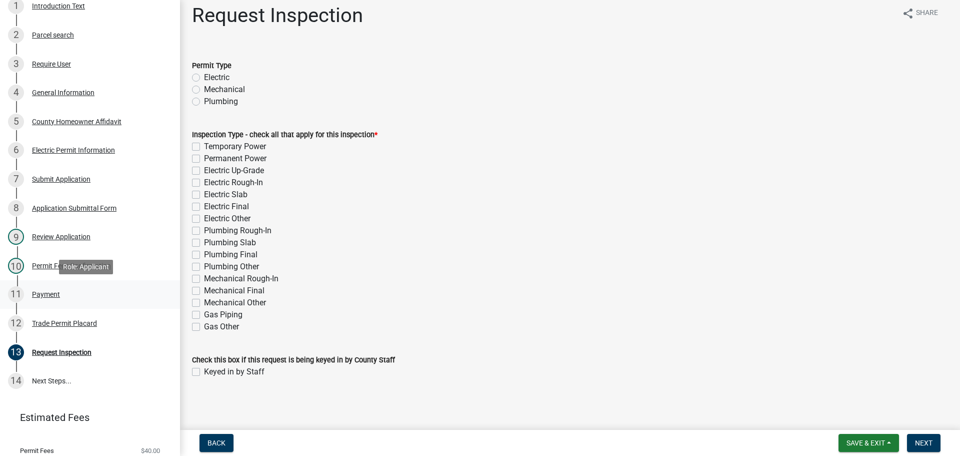
click at [34, 294] on div "Payment" at bounding box center [46, 294] width 28 height 7
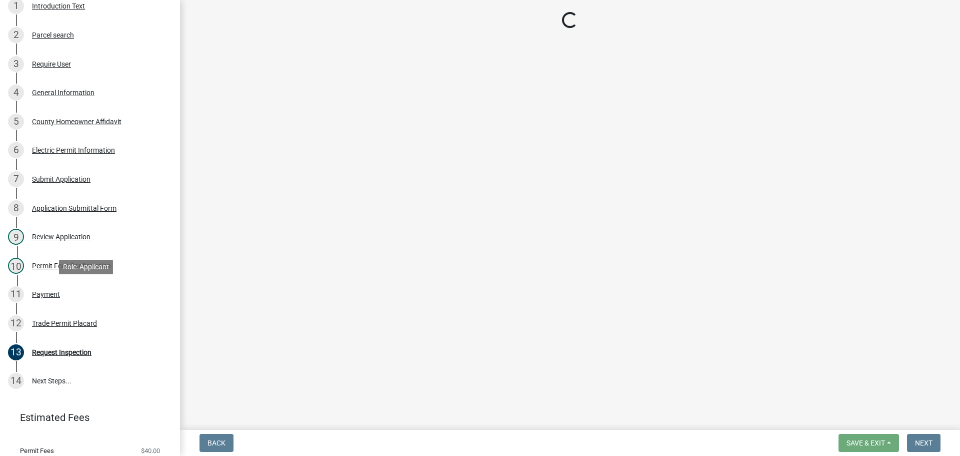
scroll to position [0, 0]
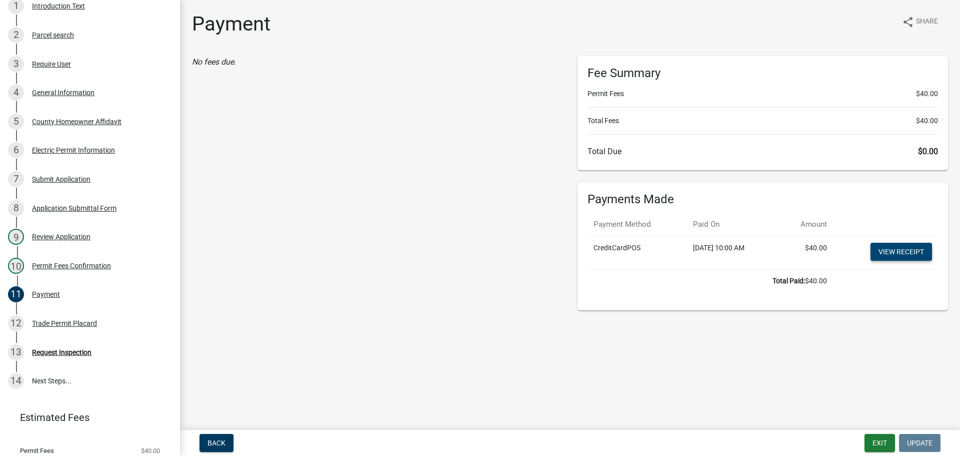
click at [907, 251] on link "View receipt" at bounding box center [902, 252] width 62 height 18
click at [74, 318] on div "12 Trade Permit Placard" at bounding box center [86, 323] width 156 height 16
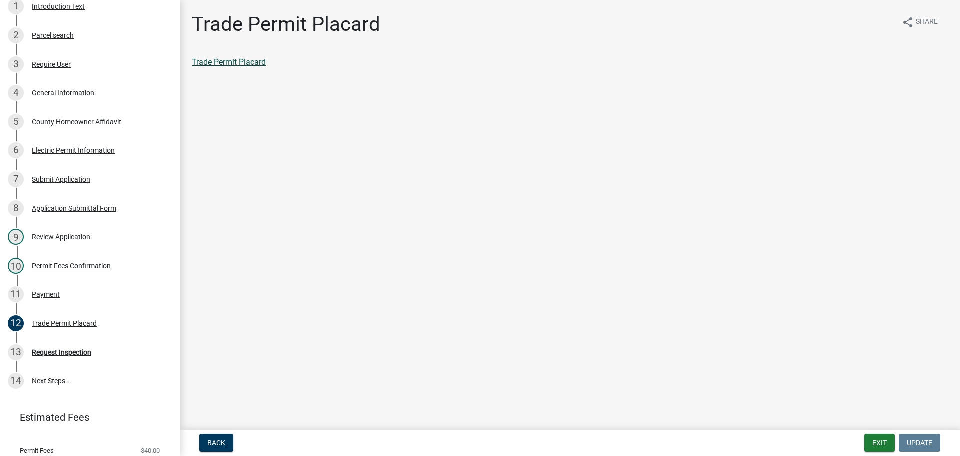
click at [246, 63] on link "Trade Permit Placard" at bounding box center [229, 62] width 74 height 10
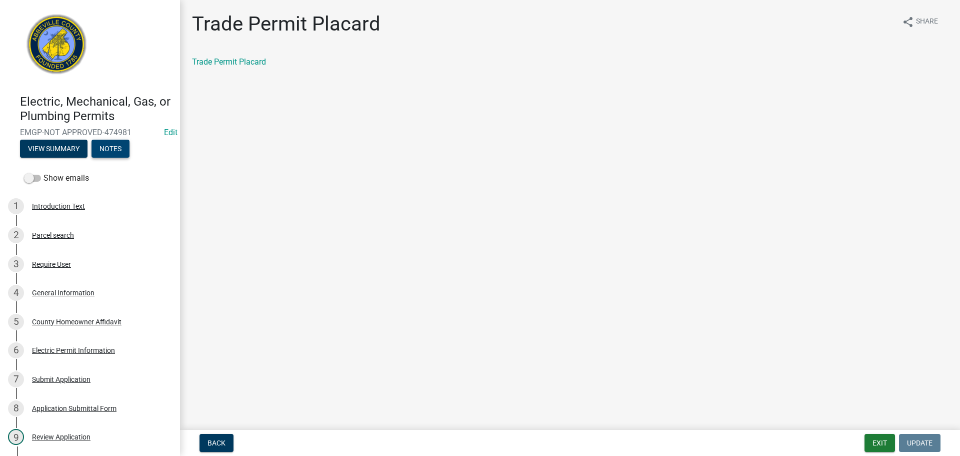
click at [126, 150] on button "Notes" at bounding box center [111, 149] width 38 height 18
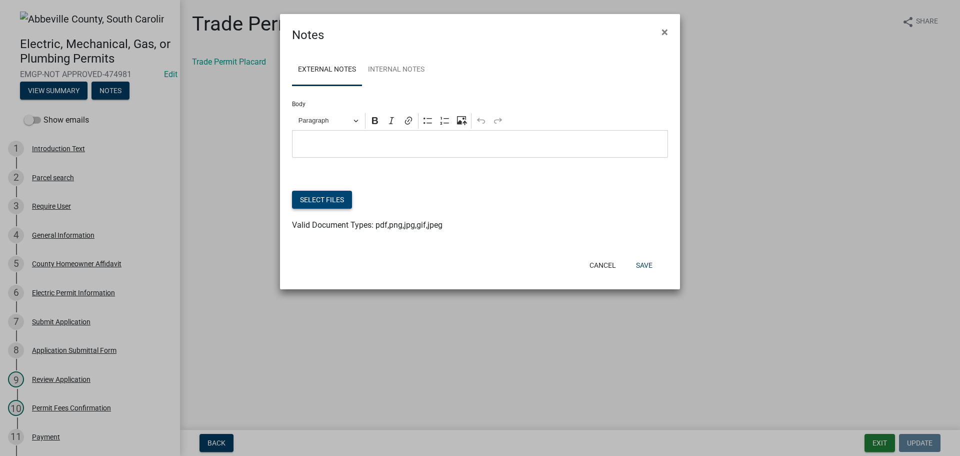
click at [328, 195] on button "Select files" at bounding box center [322, 200] width 60 height 18
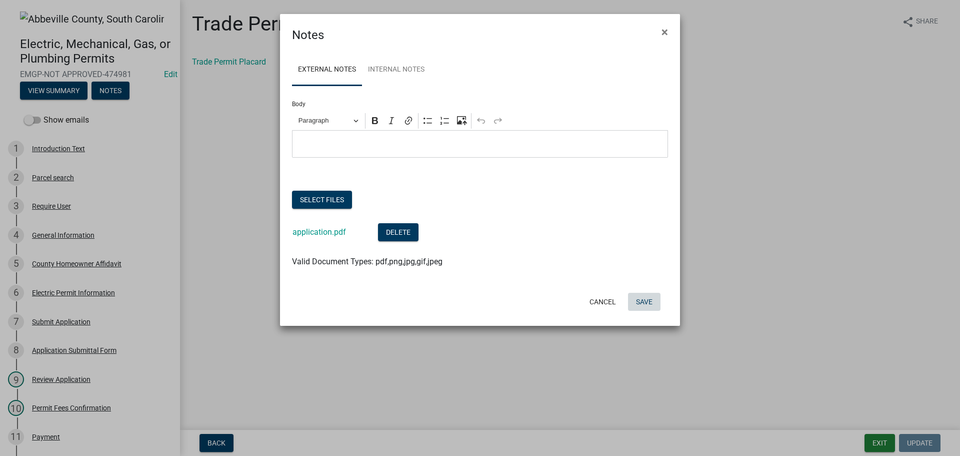
click at [645, 297] on button "Save" at bounding box center [644, 302] width 33 height 18
